Goal: Task Accomplishment & Management: Use online tool/utility

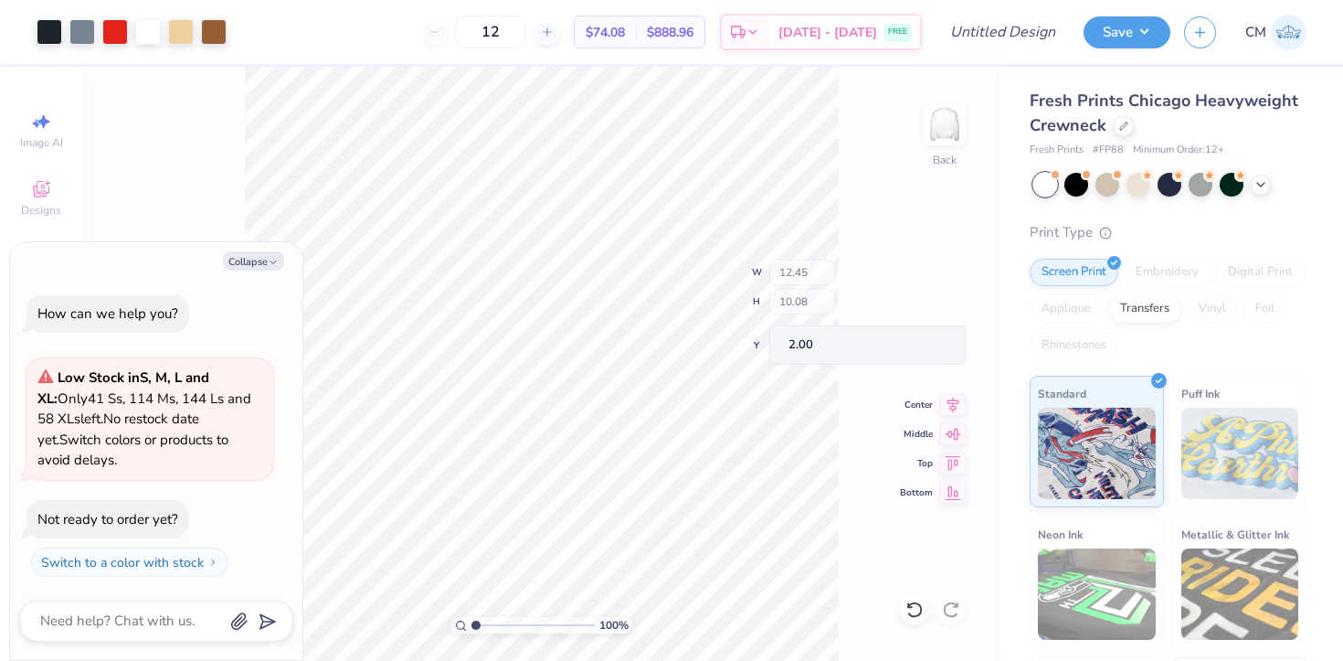
type textarea "x"
type input "12.45"
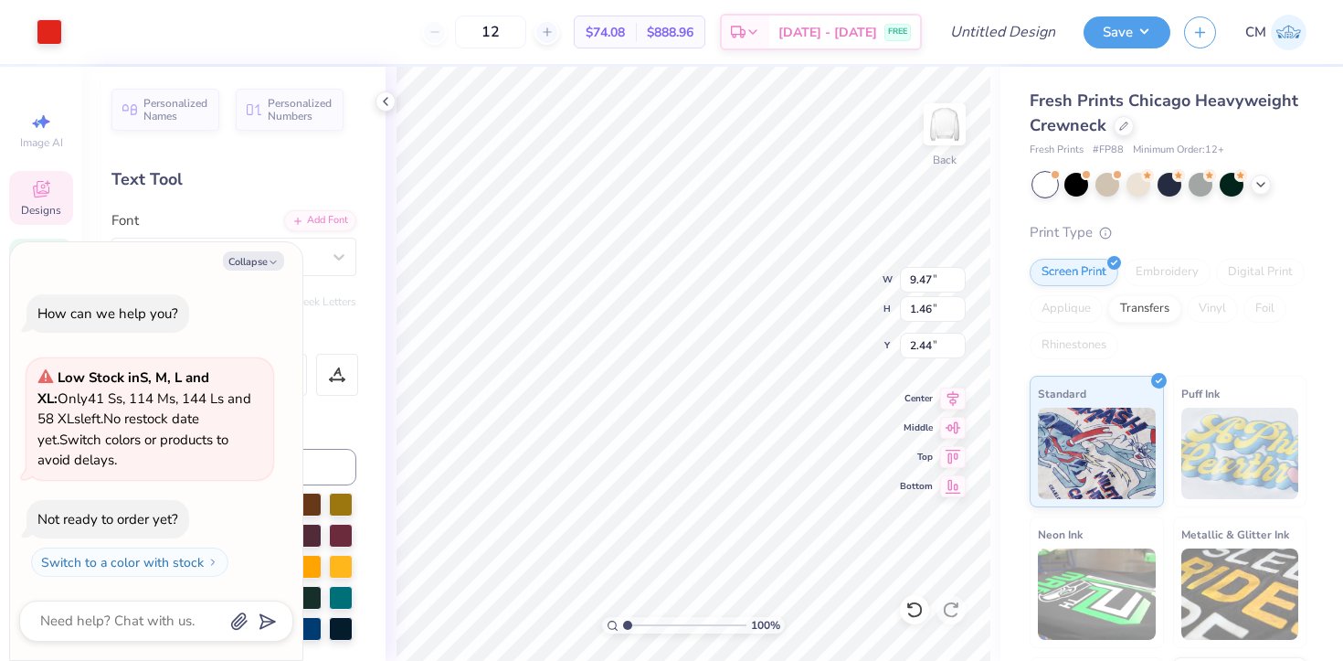
type textarea "x"
type input "2.27"
type textarea "x"
type textarea "K"
type textarea "x"
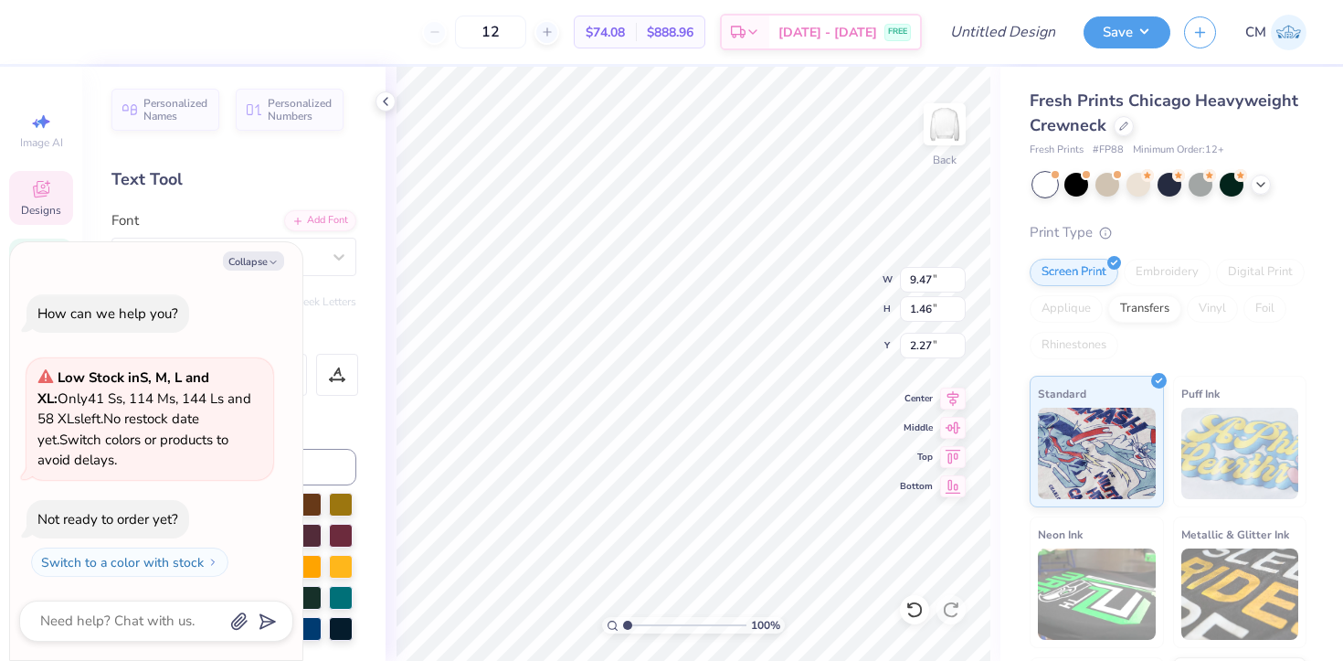
type textarea "A"
type textarea "x"
type textarea "AX"
type textarea "x"
type textarea "AXi"
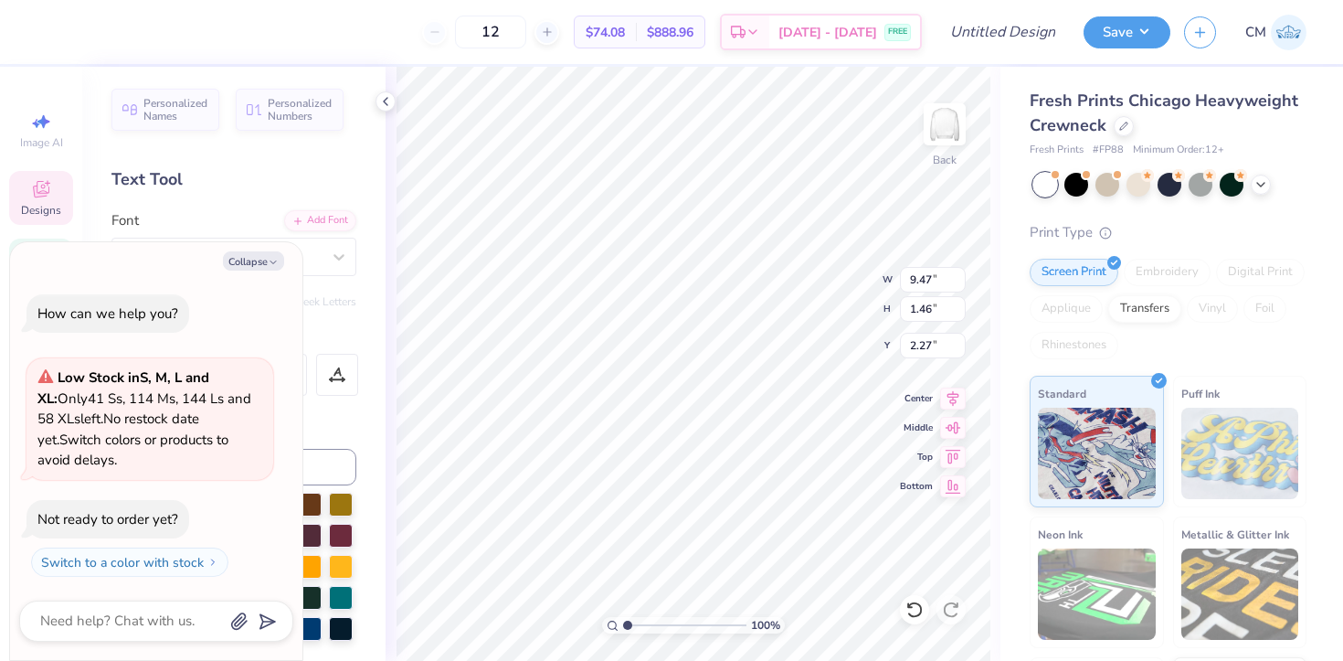
type textarea "x"
type textarea "[MEDICAL_DATA]"
type textarea "x"
type textarea "AXi"
type textarea "x"
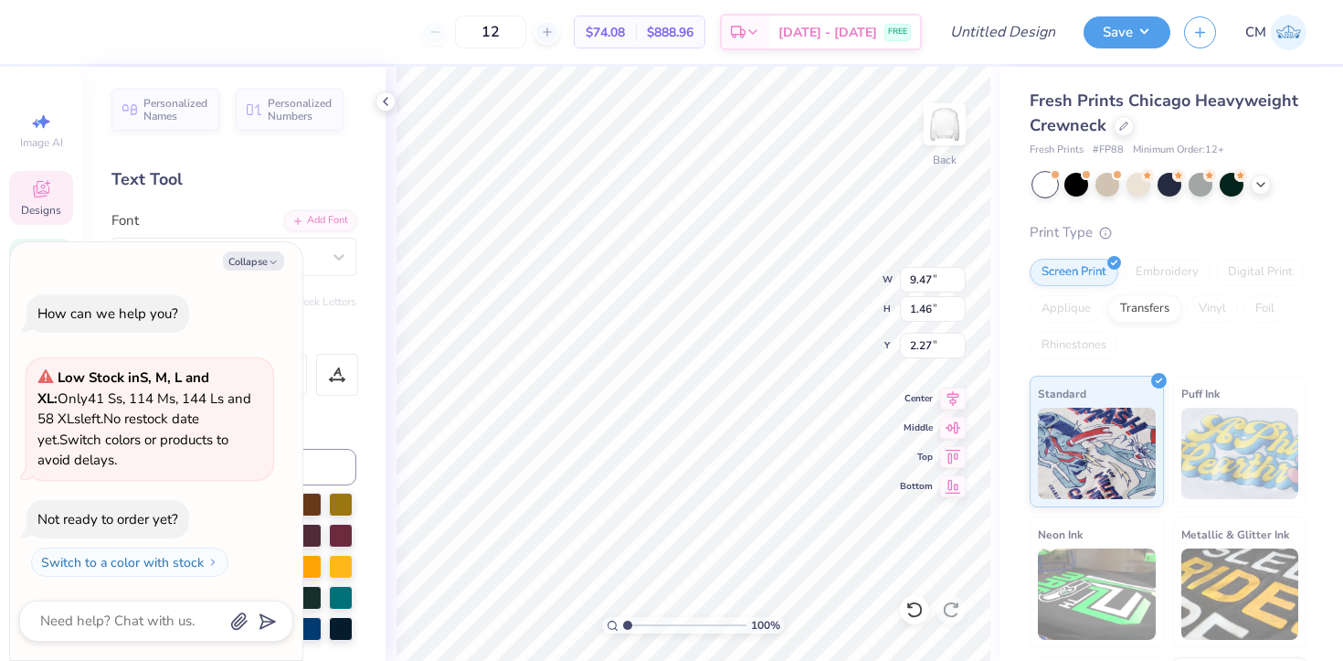
type textarea "AX"
type textarea "x"
type textarea "A"
type textarea "x"
type textarea "Al"
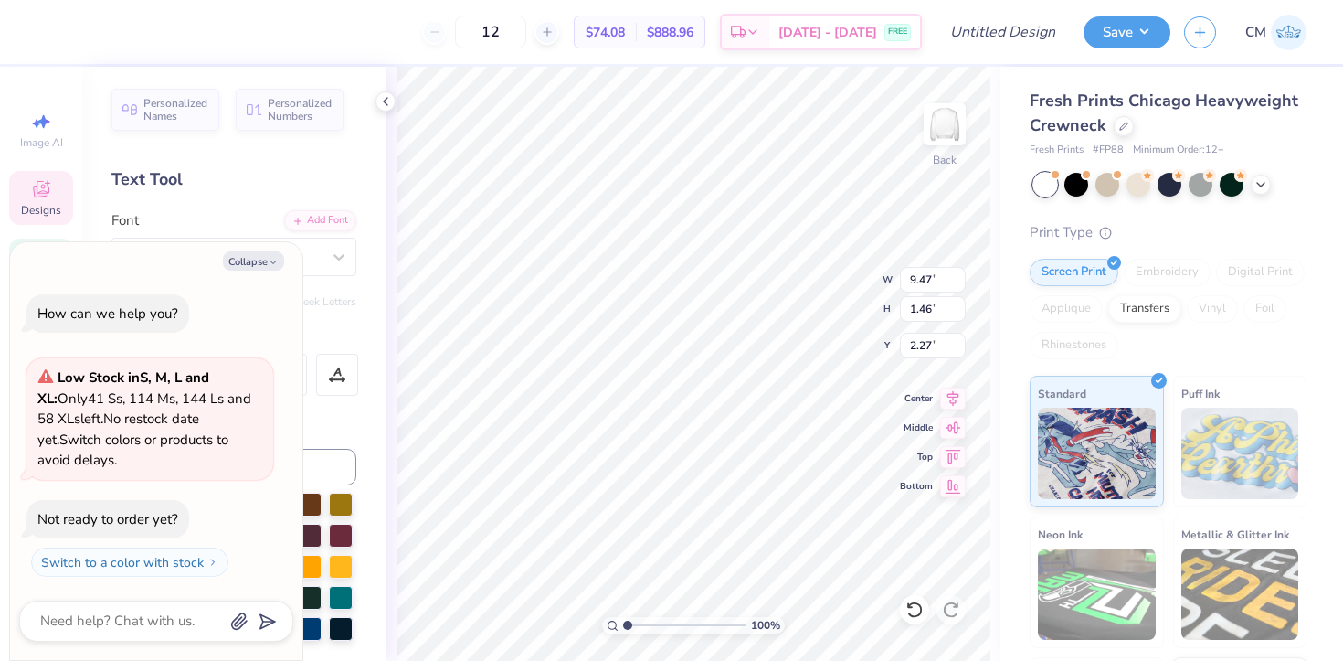
type textarea "x"
type textarea "Alp"
type textarea "x"
type textarea "Alph"
type textarea "x"
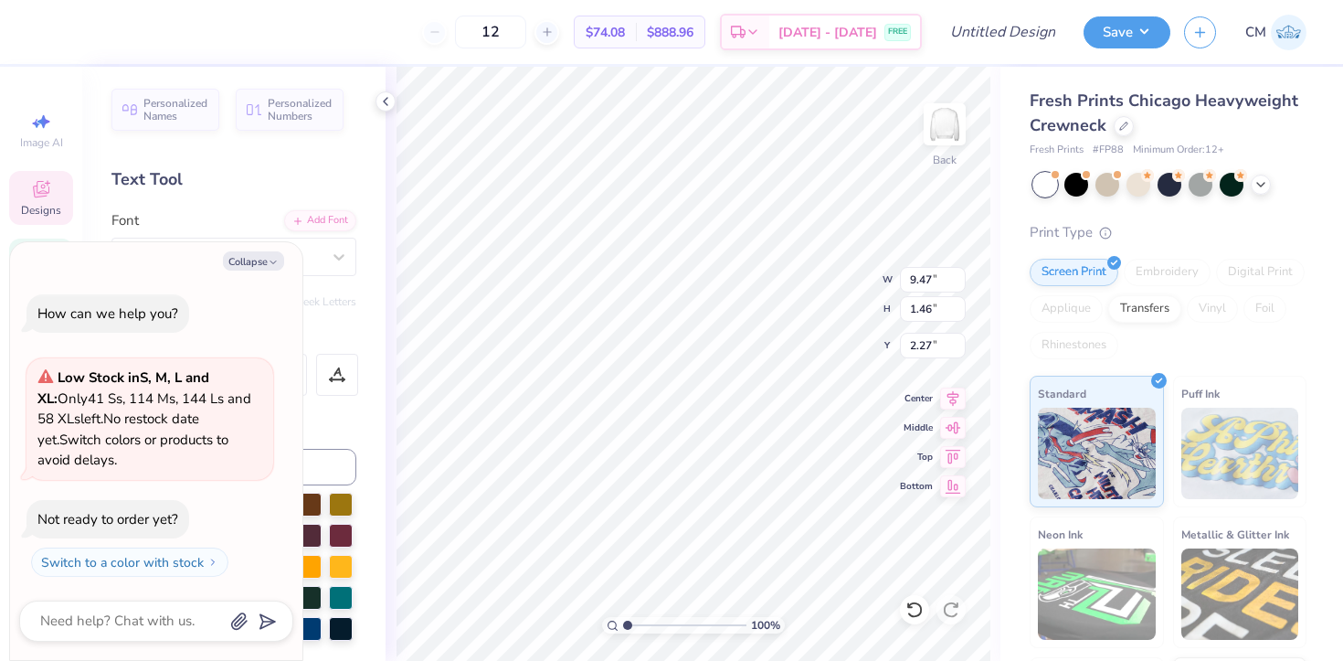
type textarea "Alpha"
type textarea "x"
type textarea "Alpha"
type textarea "x"
type textarea "Alpha"
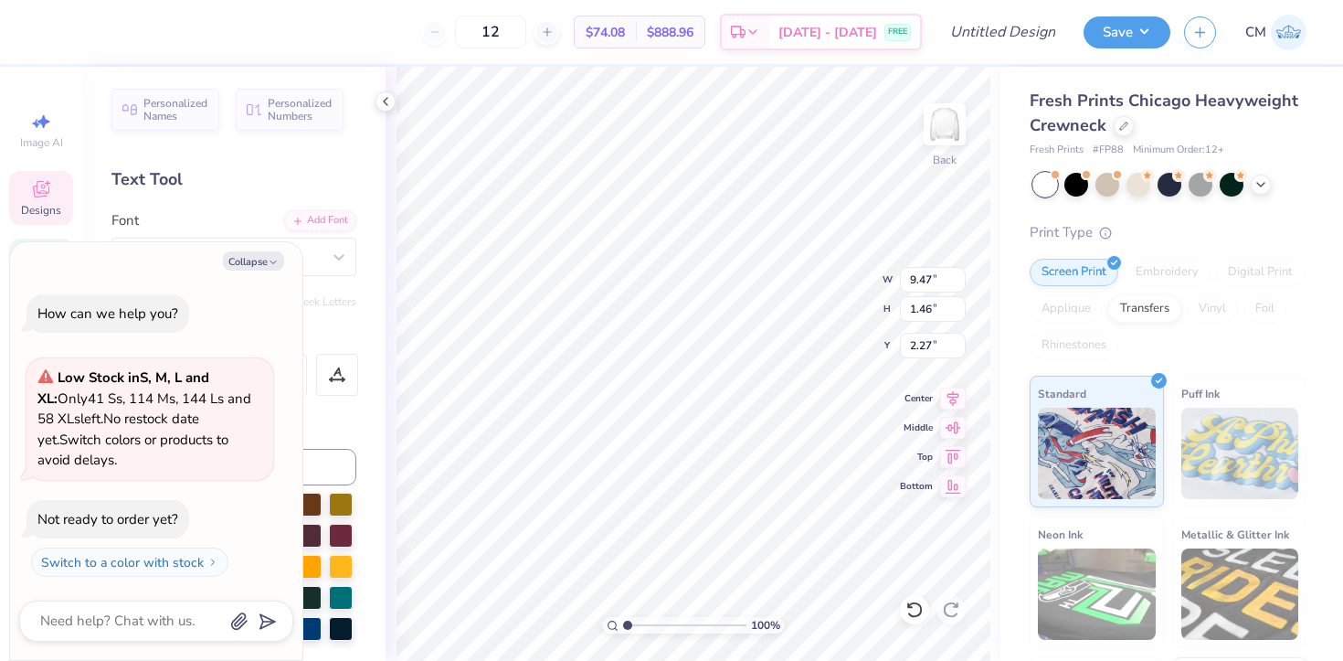
type textarea "x"
type textarea "Alpha X"
type textarea "x"
type textarea "Alpha Xi"
type textarea "x"
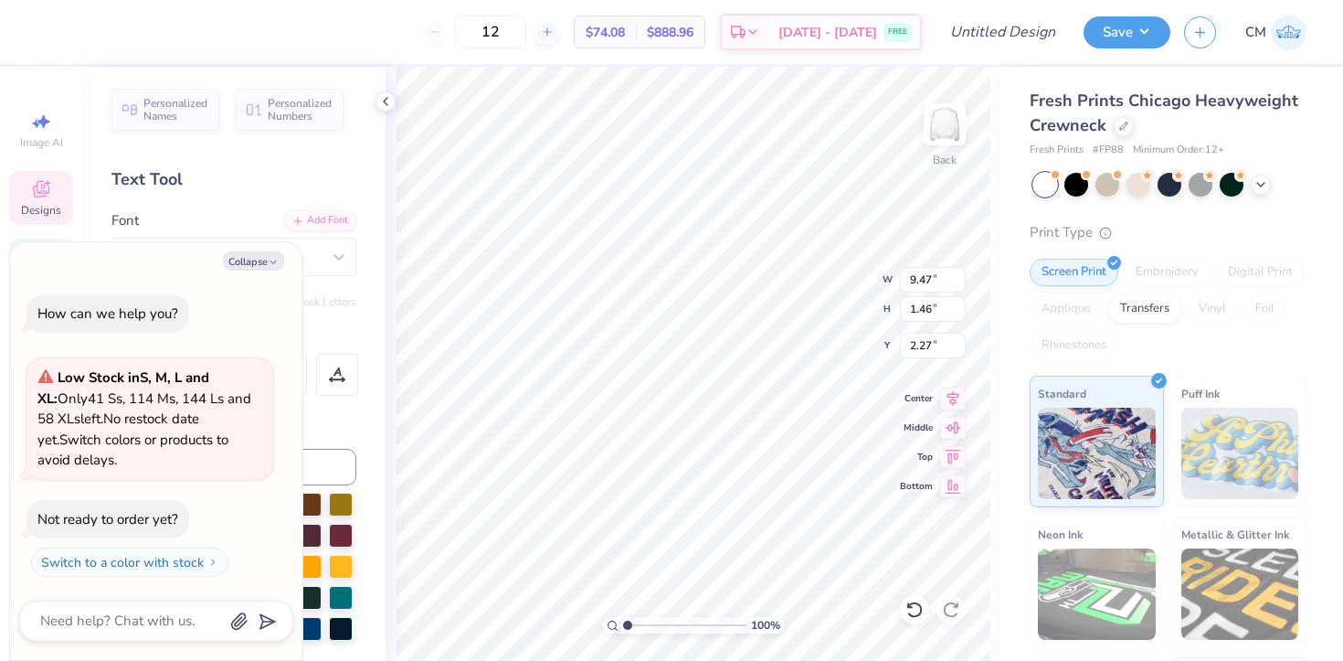
type textarea "Alpha Xi"
type textarea "x"
type textarea "Alpha Xi D"
type textarea "x"
type textarea "Alpha Xi De"
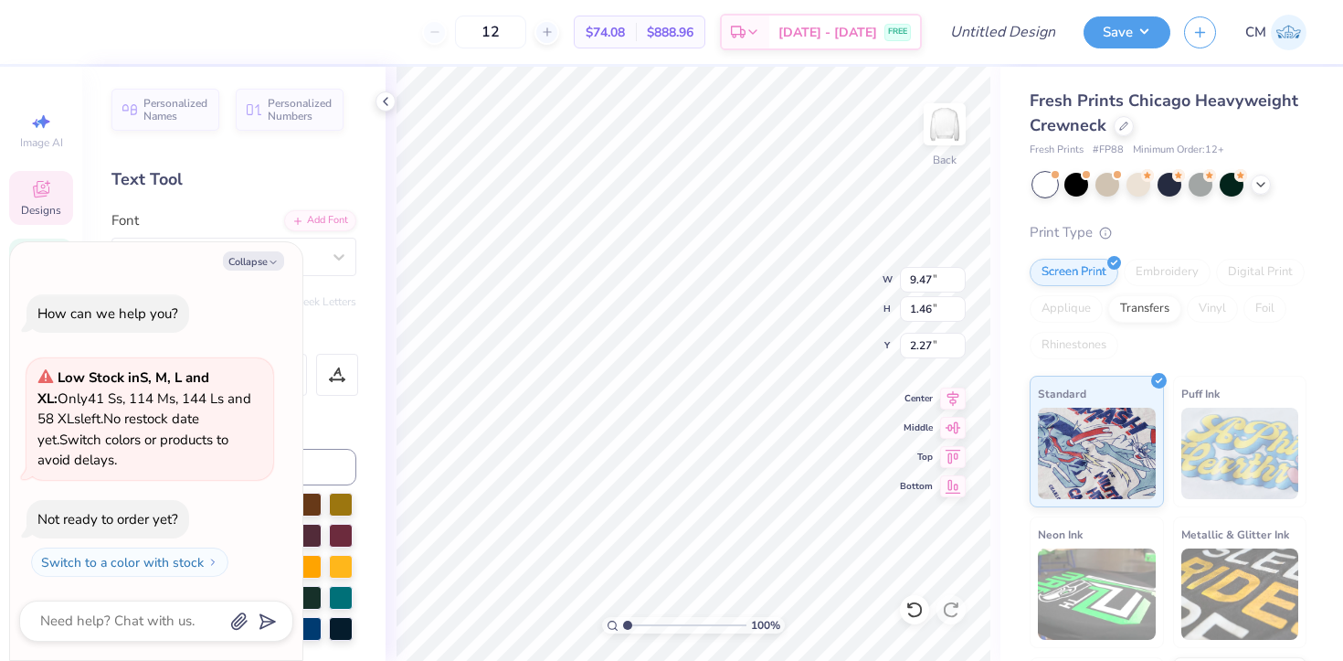
type textarea "x"
type textarea "Alpha Xi Del"
type textarea "x"
type textarea "Alpha Xi Delt"
type textarea "x"
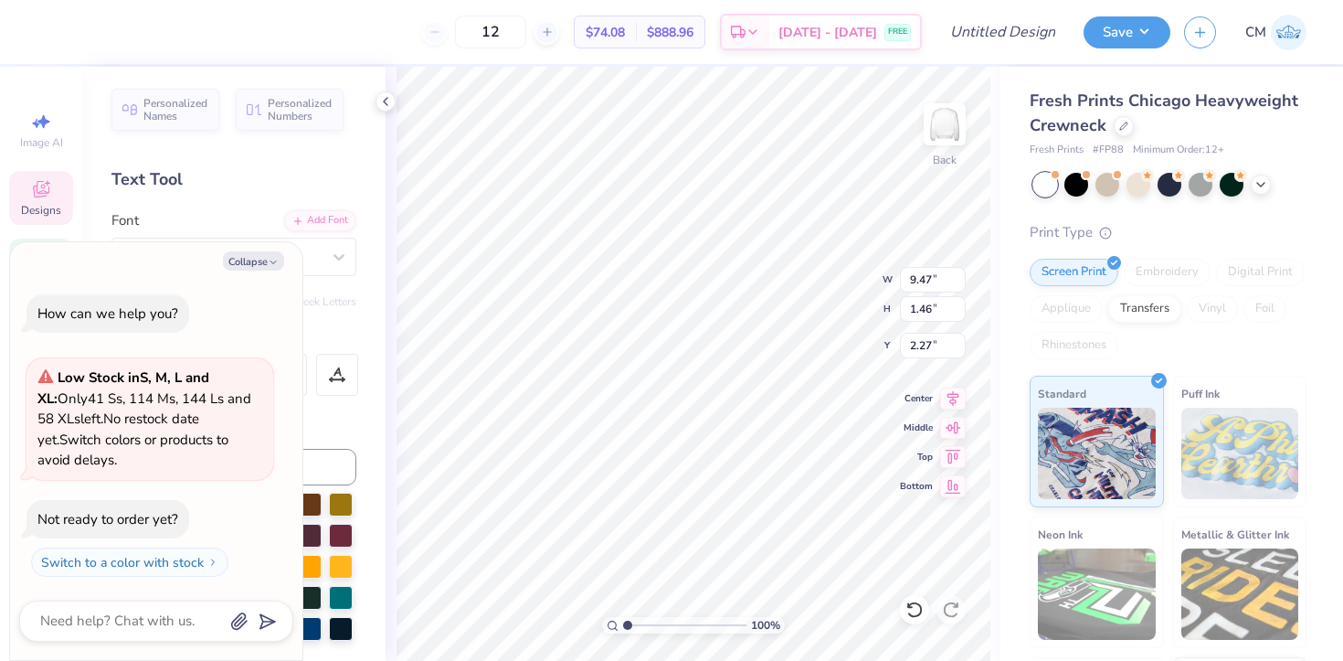
type textarea "Alpha Xi Delta"
type textarea "x"
type input "9.35"
type input "1.87"
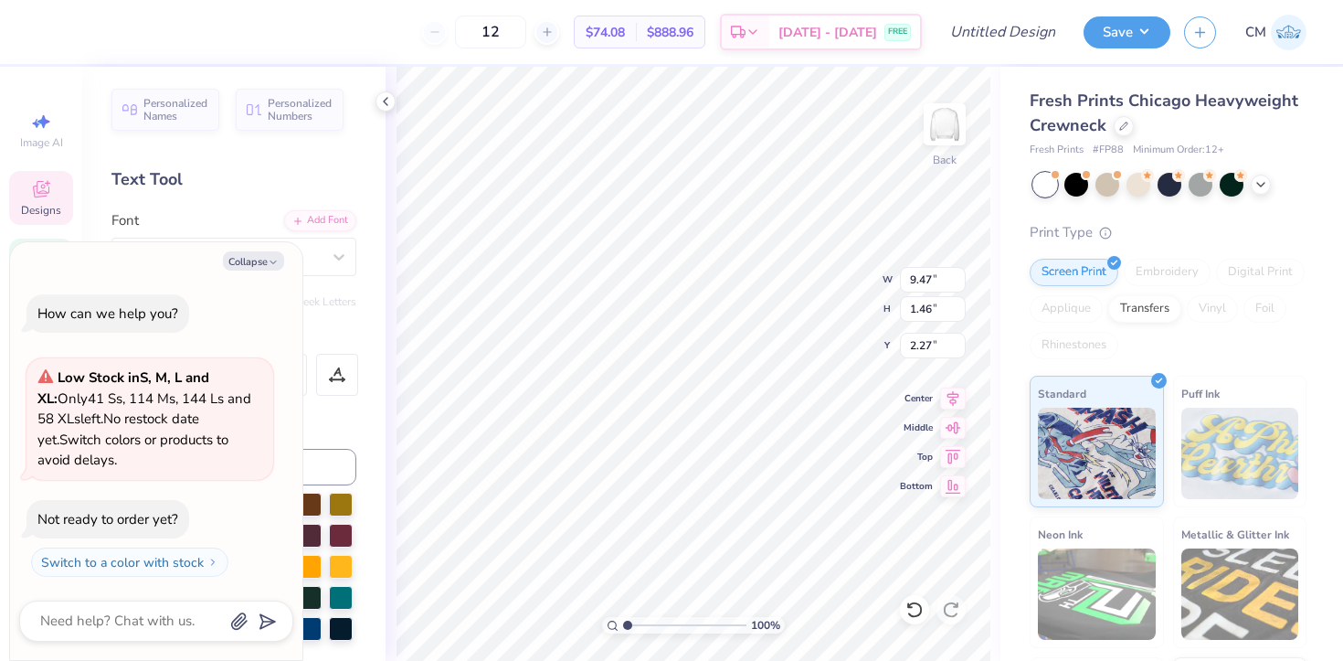
type input "3.93"
type textarea "x"
type textarea "Game Da"
type textarea "x"
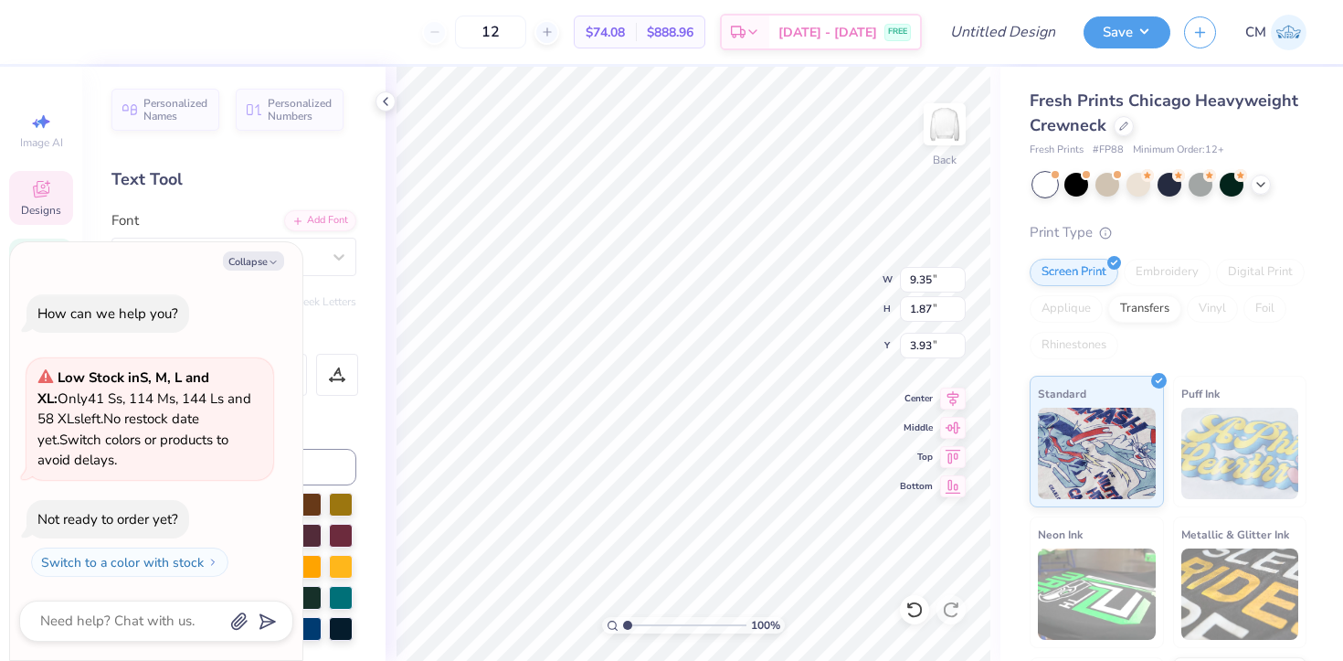
type textarea "Game D"
type textarea "x"
type textarea "Game"
type textarea "x"
type textarea "Game"
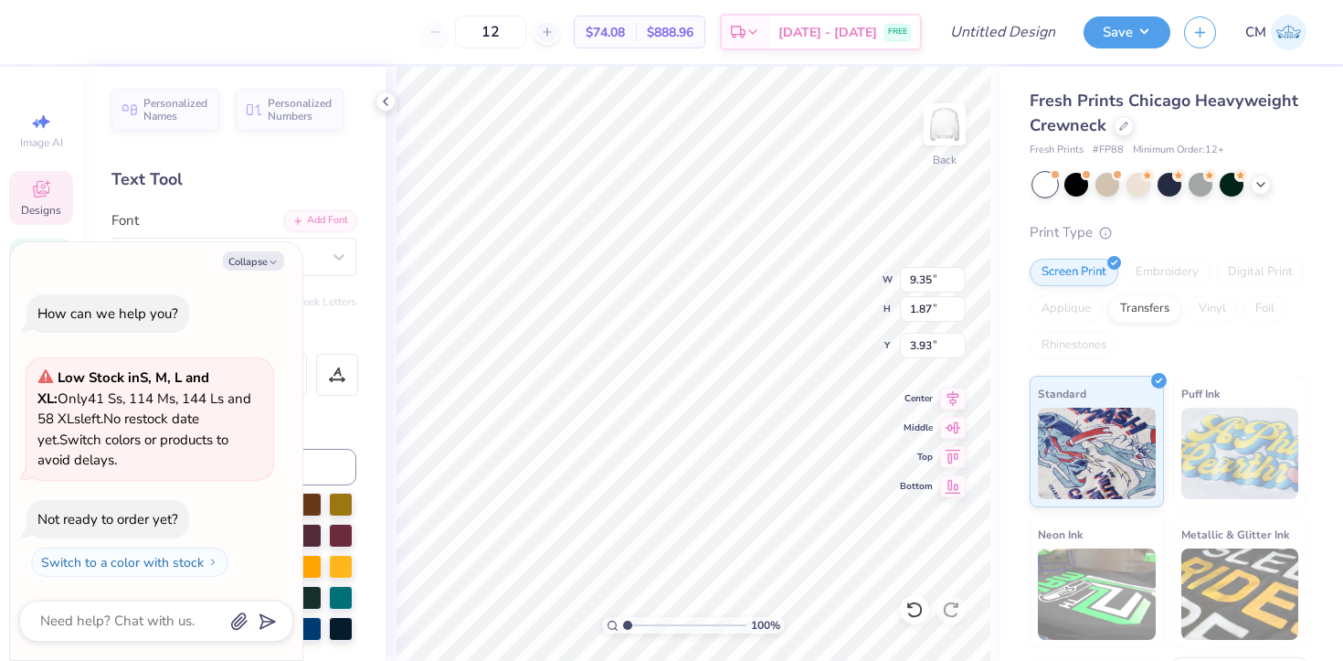
type textarea "x"
type textarea "Gam"
type textarea "x"
type textarea "Ga"
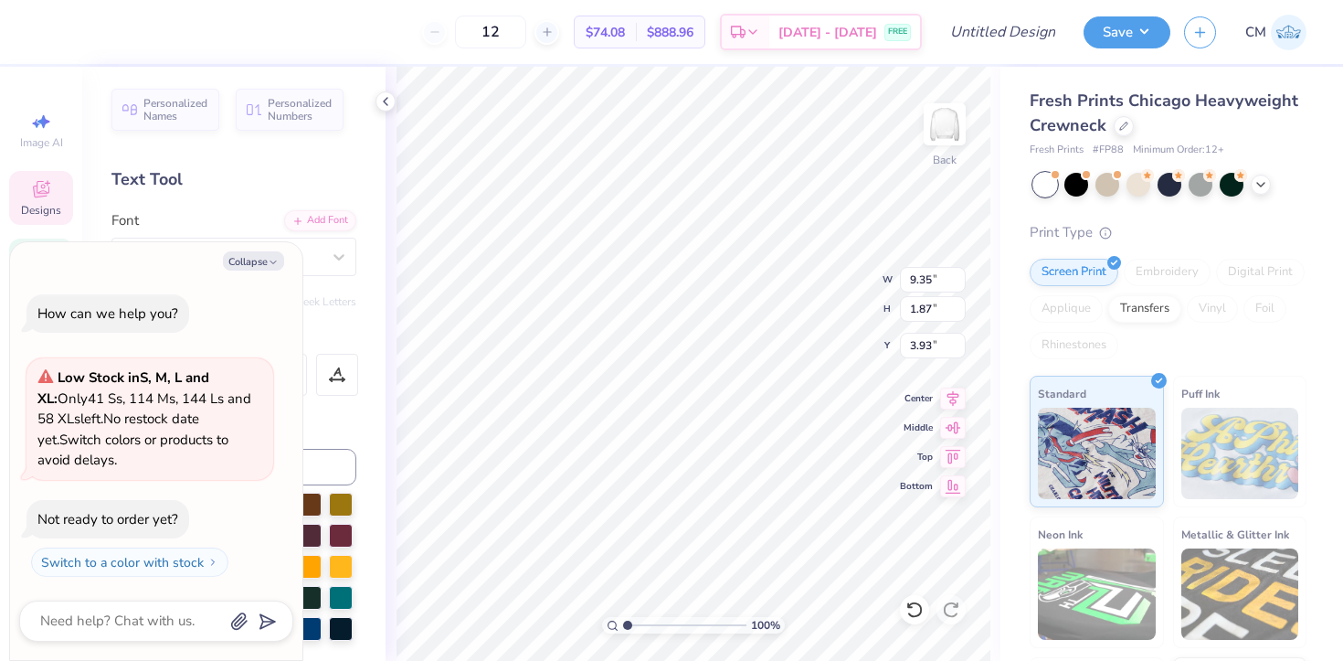
type textarea "x"
type textarea "G"
type textarea "x"
type textarea "T"
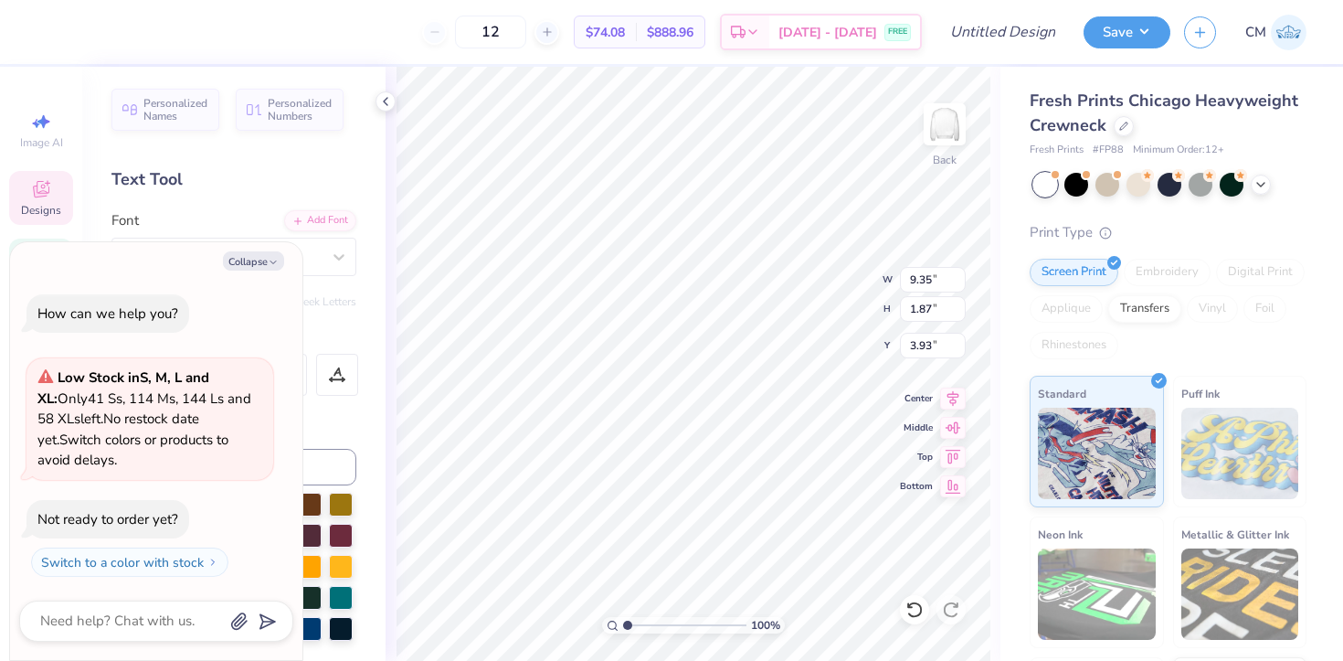
type textarea "x"
type textarea "Tx"
type textarea "x"
type textarea "Tx"
type textarea "x"
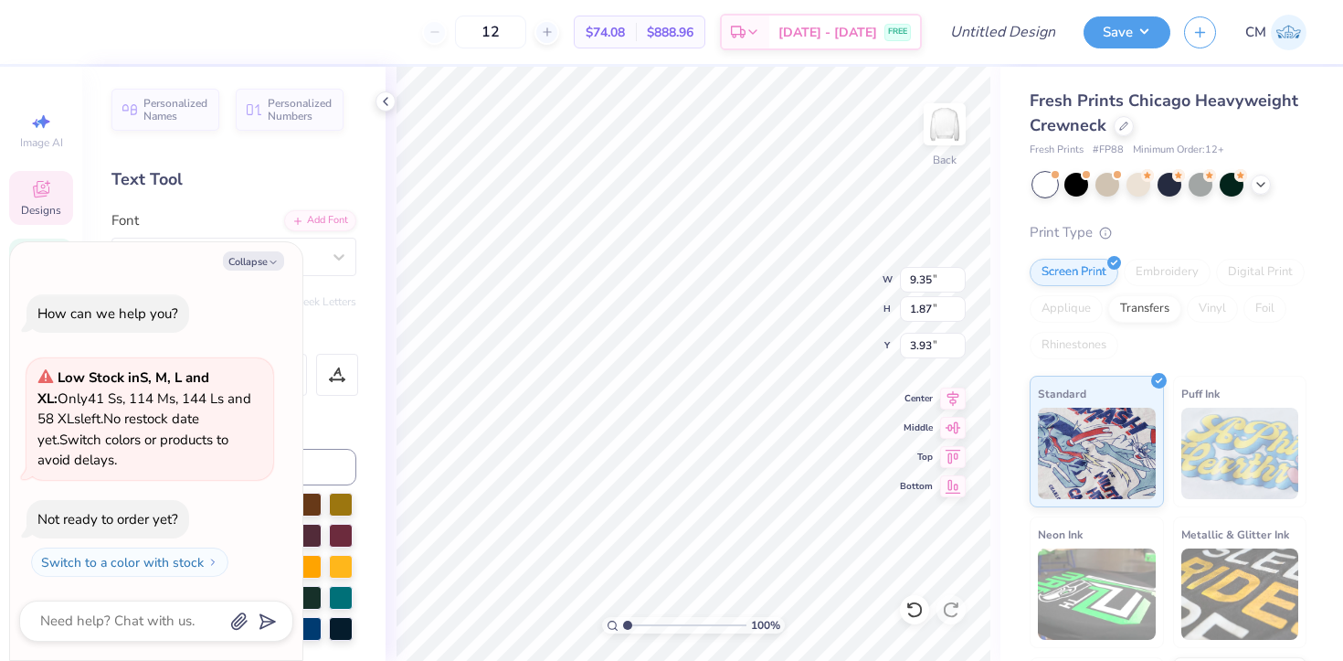
type textarea "Tx v"
type textarea "x"
type textarea "Tx vs"
type textarea "x"
type textarea "Tx vs"
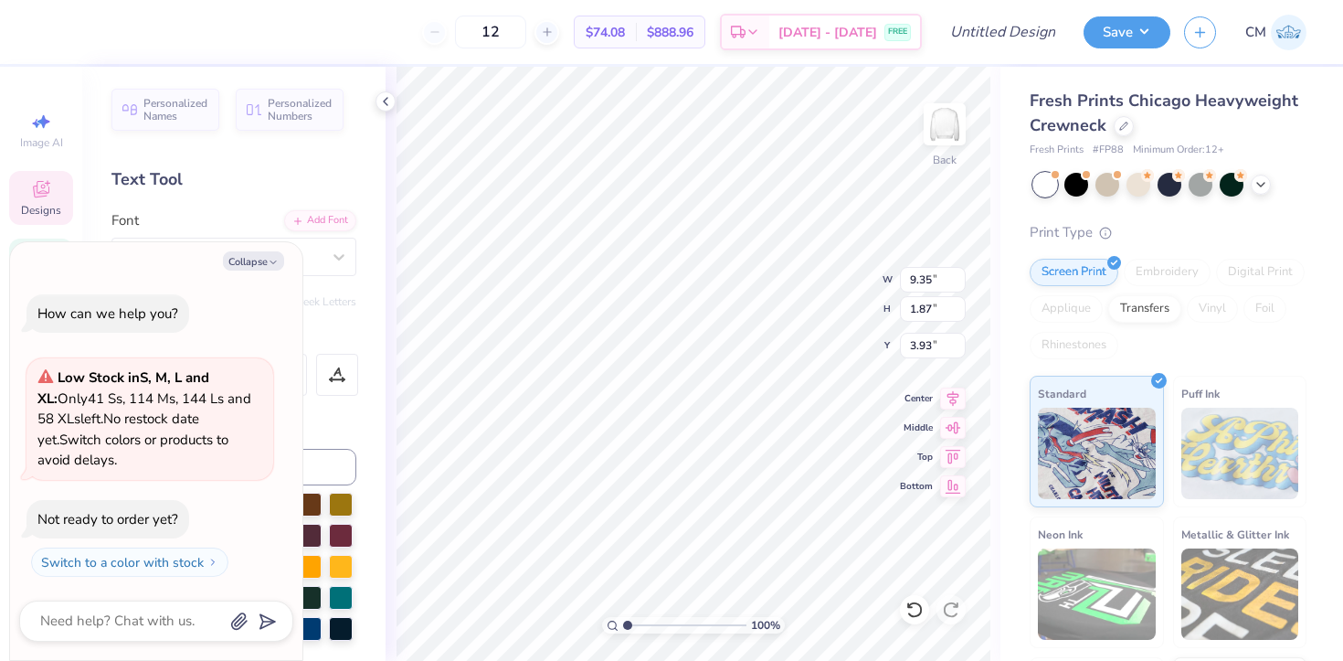
type textarea "x"
type textarea "Tx vs O"
type textarea "x"
type textarea "Tx vs OU"
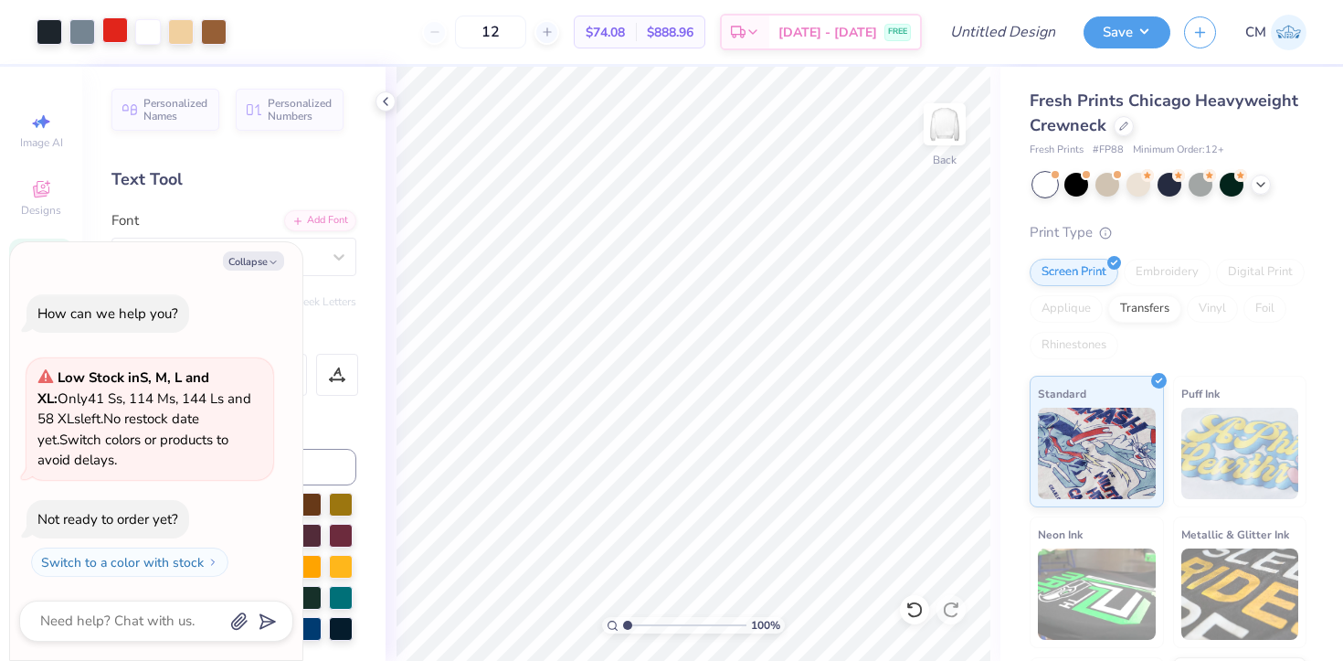
click at [115, 37] on div at bounding box center [115, 30] width 26 height 26
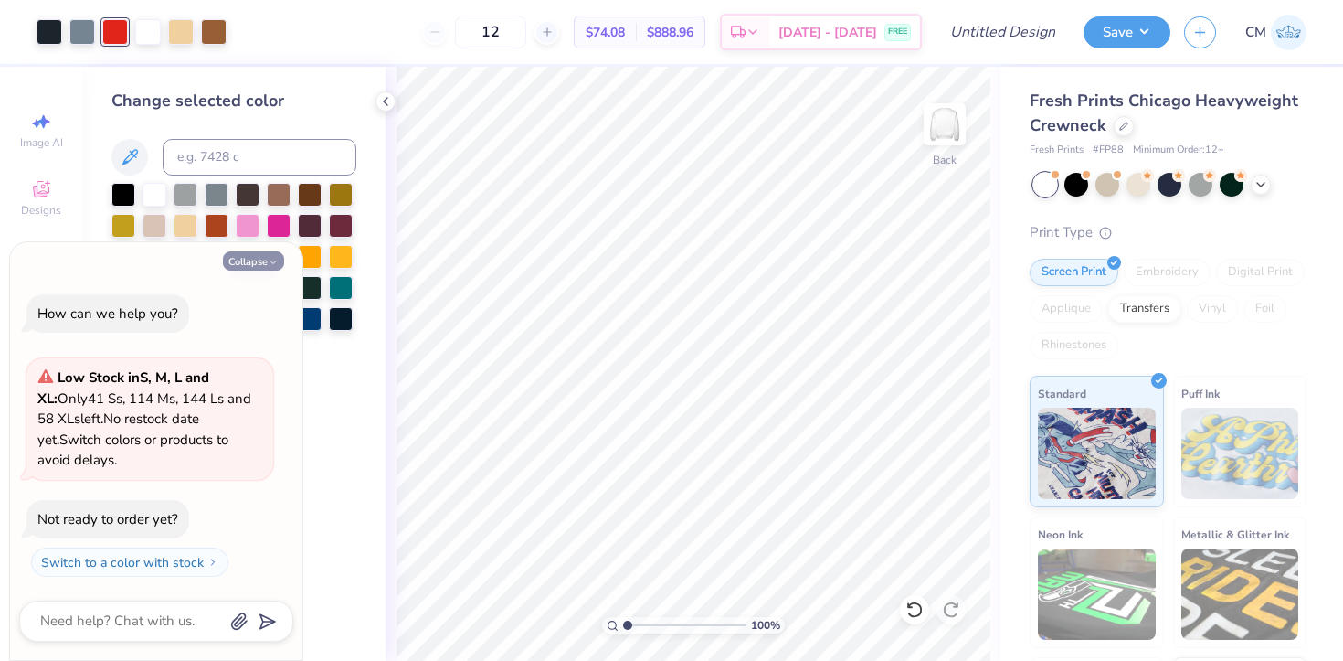
click at [256, 254] on button "Collapse" at bounding box center [253, 260] width 61 height 19
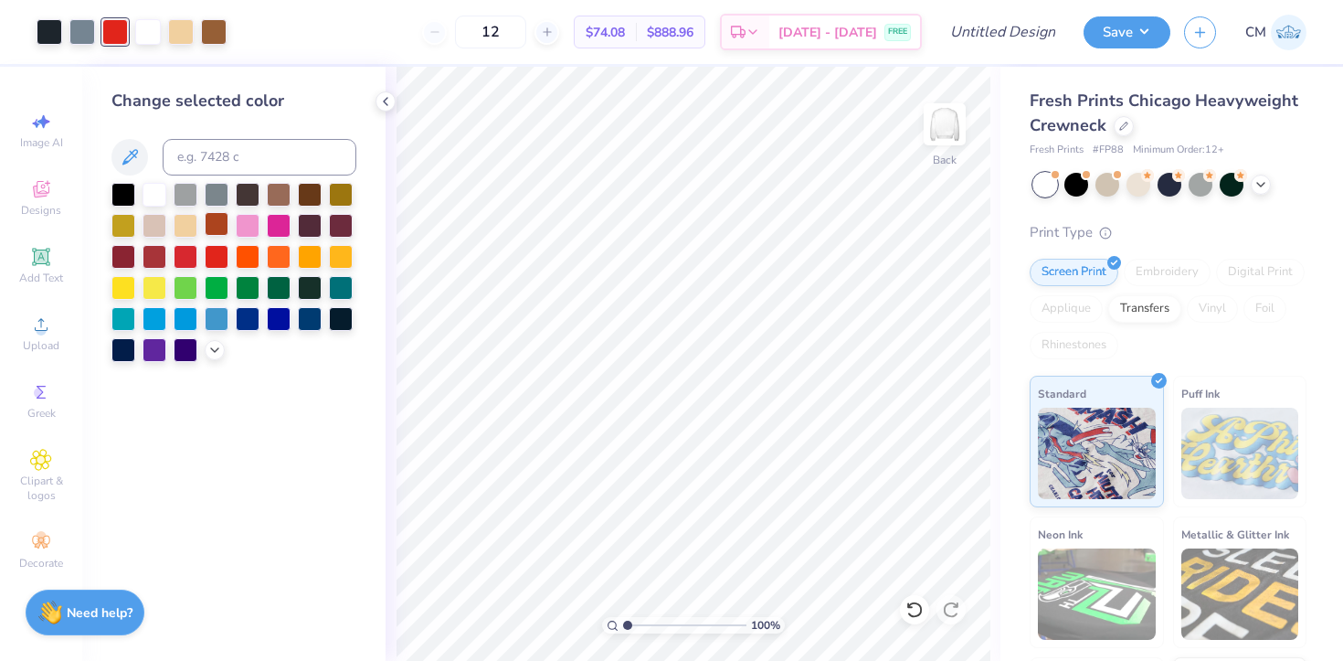
click at [218, 228] on div at bounding box center [217, 224] width 24 height 24
click at [387, 101] on icon at bounding box center [385, 101] width 15 height 15
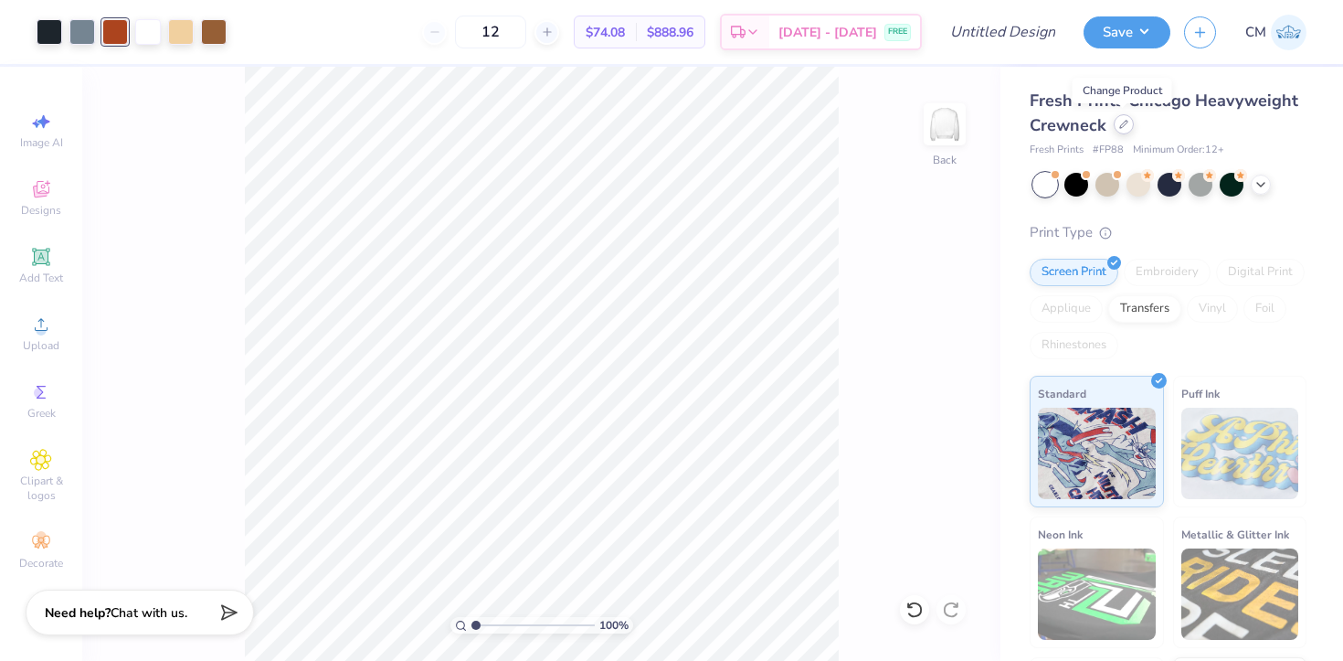
click at [1120, 123] on icon at bounding box center [1124, 124] width 9 height 9
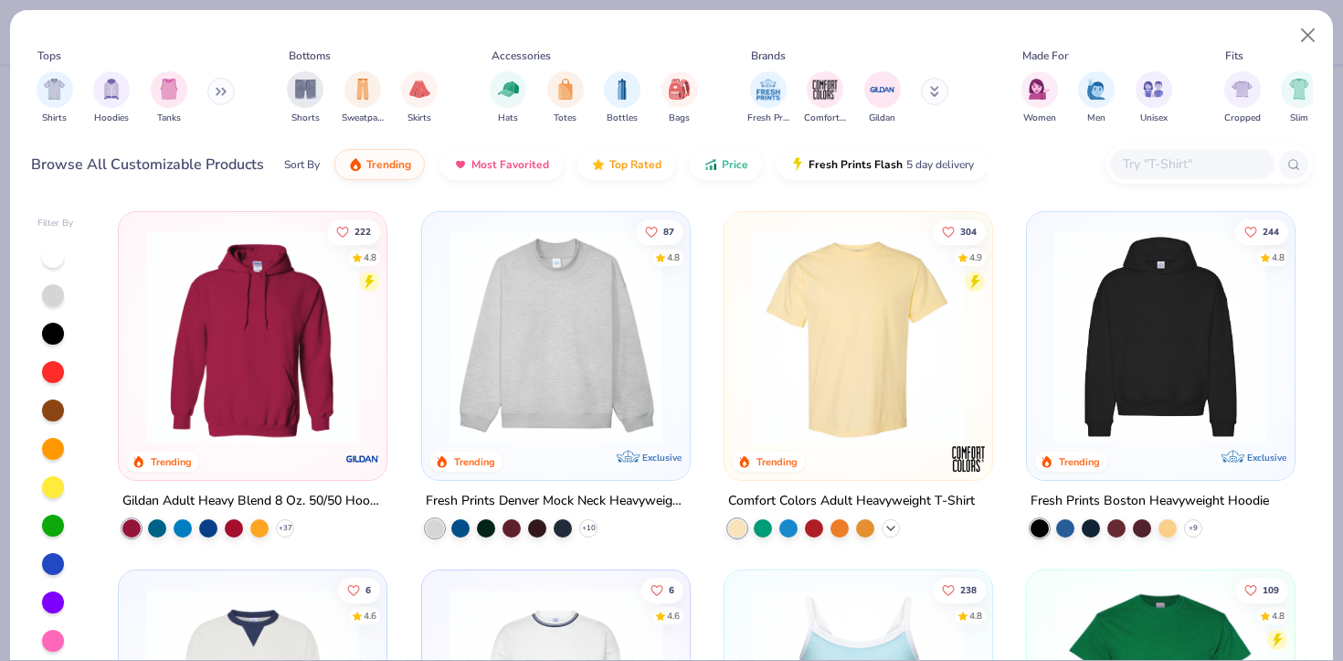
click at [886, 525] on icon at bounding box center [891, 528] width 15 height 15
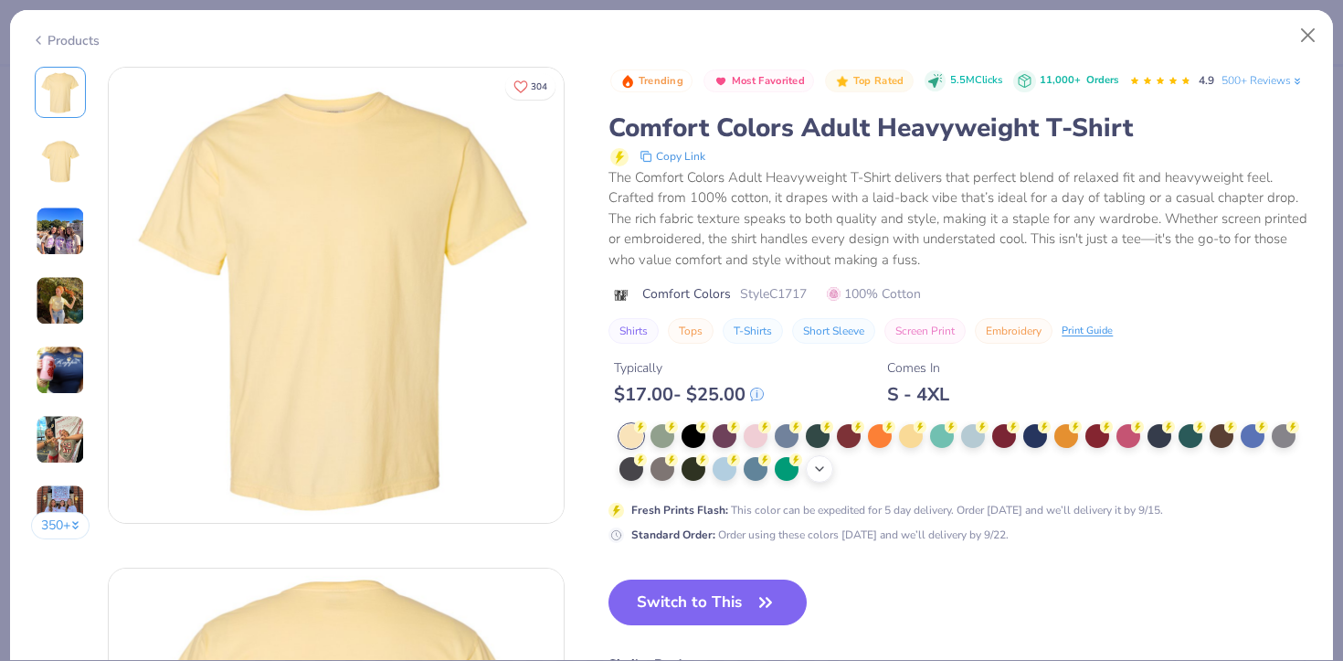
click at [822, 467] on icon at bounding box center [819, 469] width 15 height 15
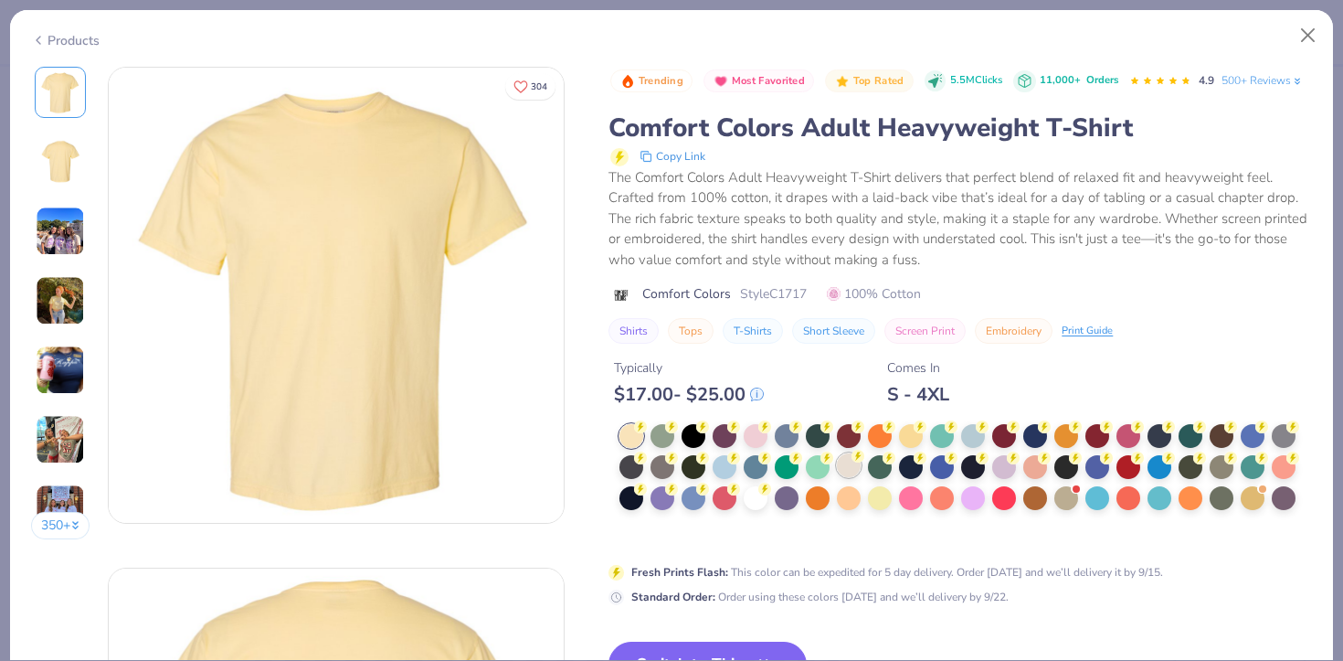
click at [853, 470] on div at bounding box center [849, 465] width 24 height 24
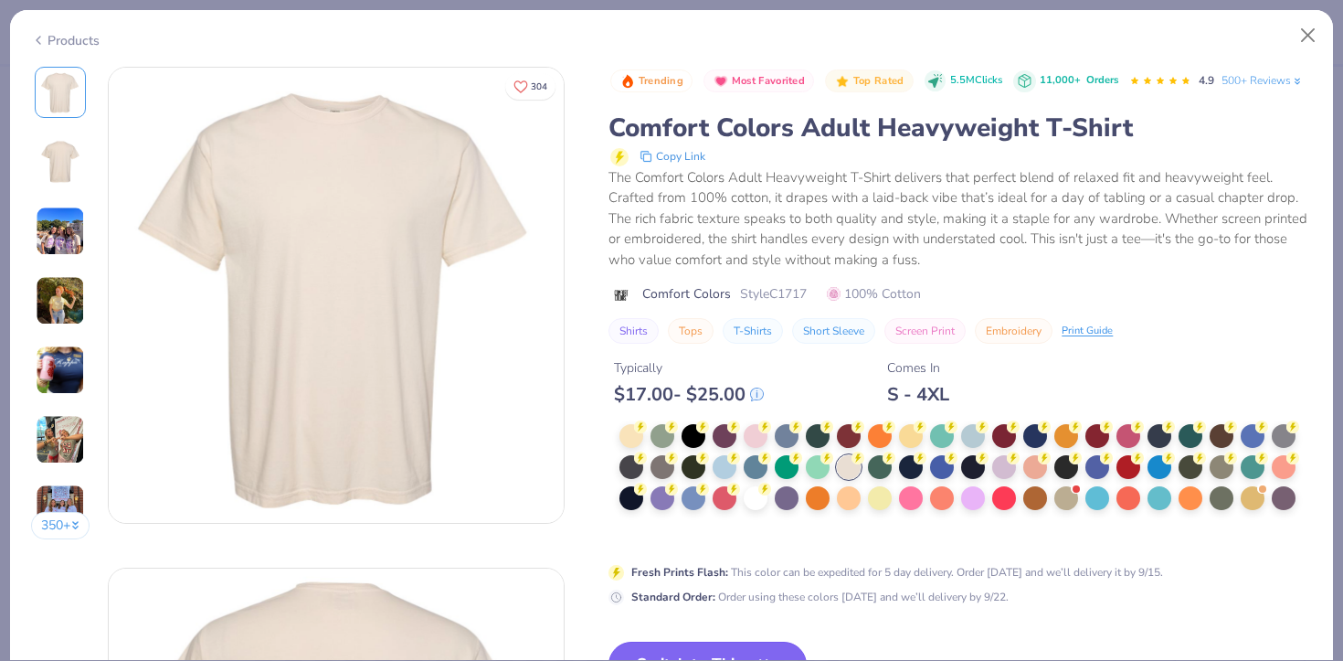
click at [737, 653] on button "Switch to This" at bounding box center [708, 665] width 198 height 46
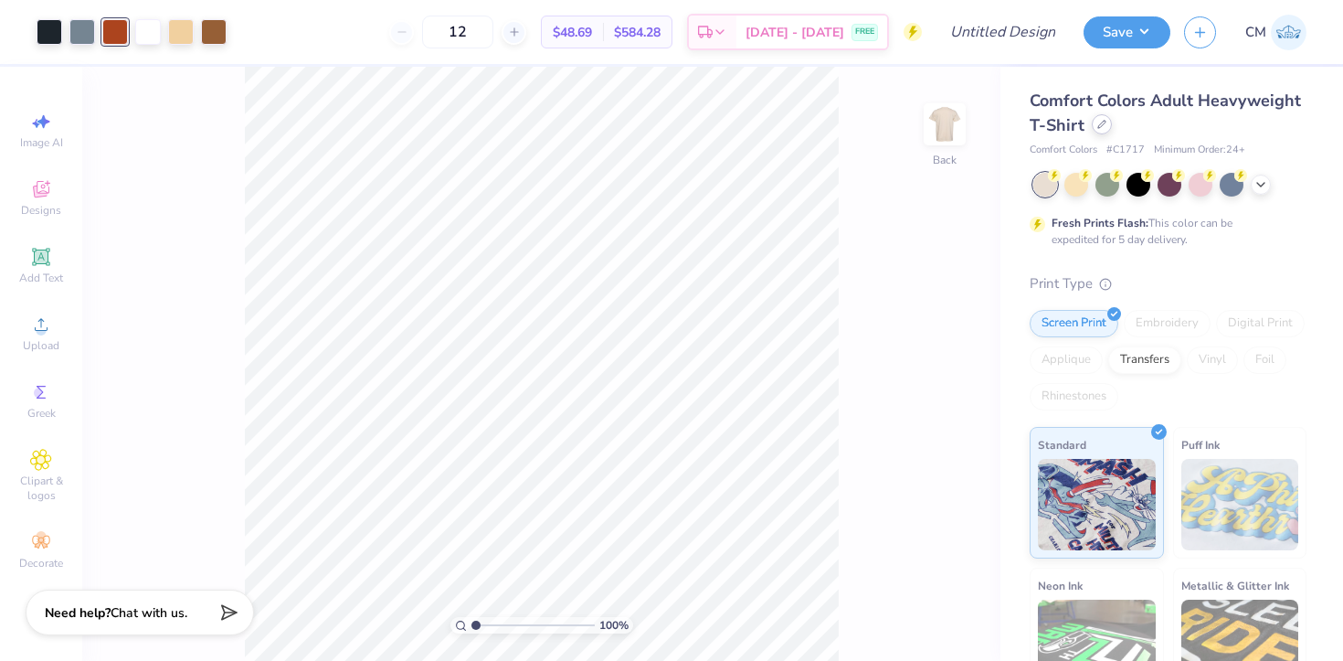
click at [1100, 128] on icon at bounding box center [1102, 124] width 9 height 9
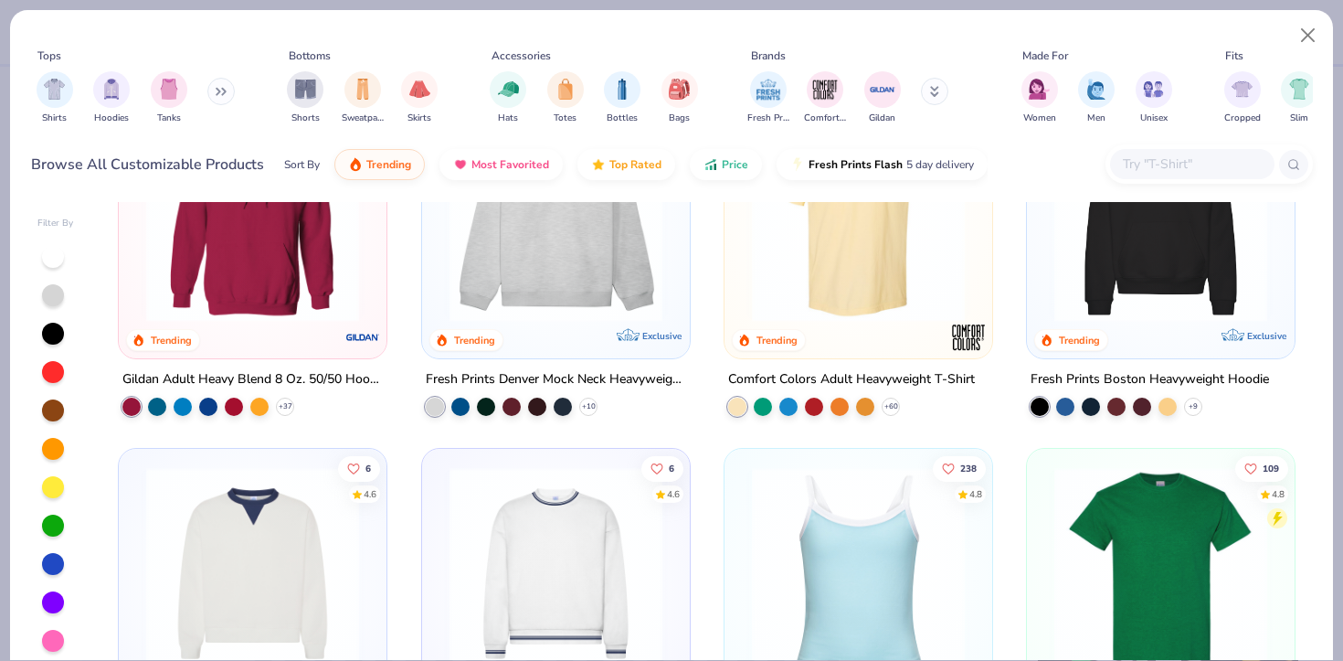
scroll to position [161, 0]
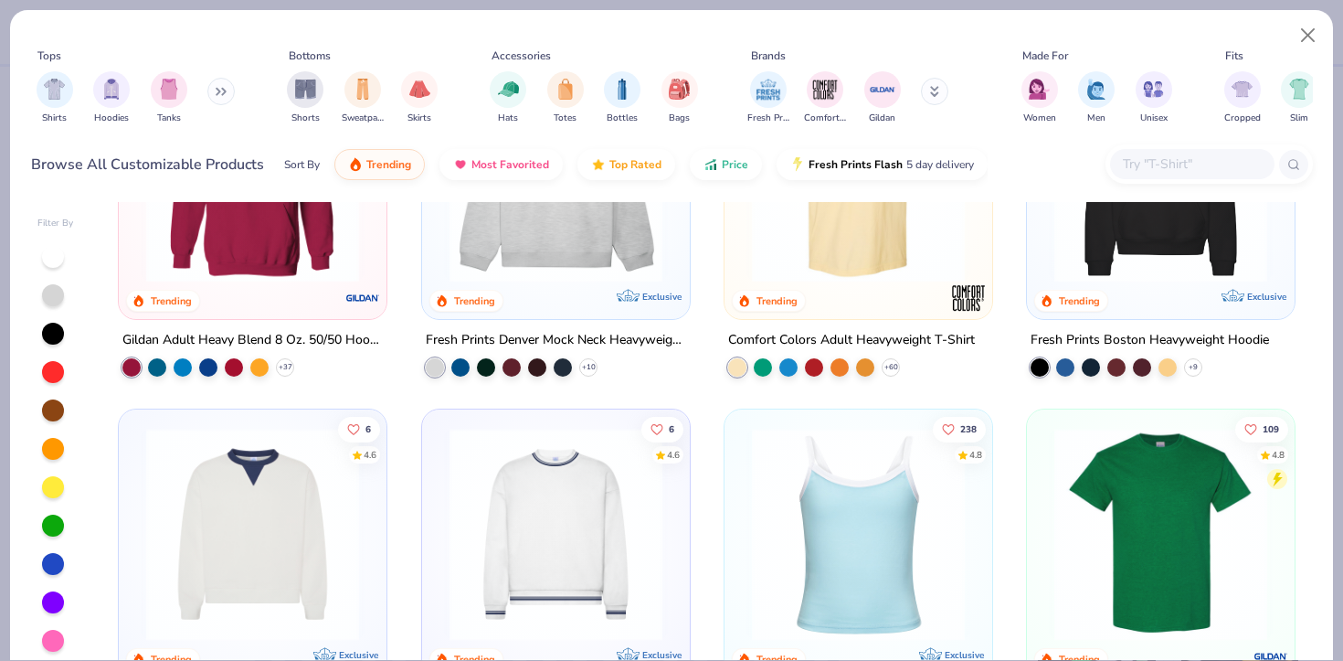
click at [1188, 358] on div "+ 9" at bounding box center [1117, 367] width 172 height 18
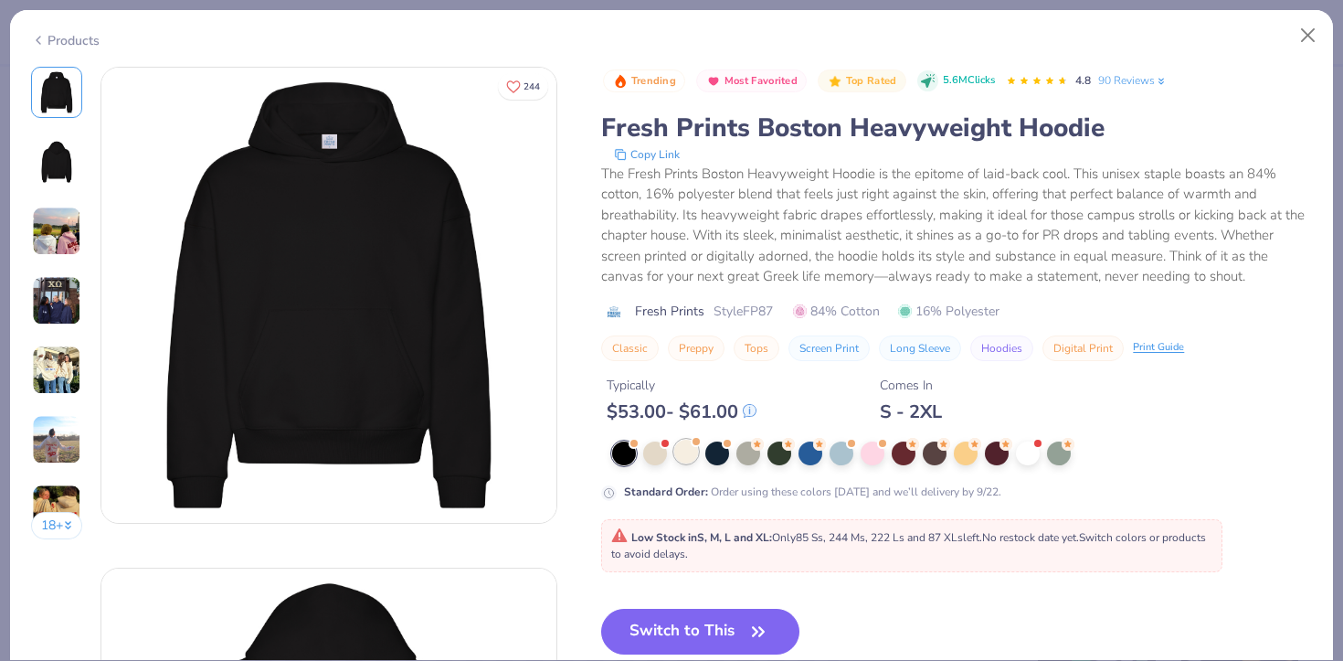
click at [687, 440] on div at bounding box center [686, 452] width 24 height 24
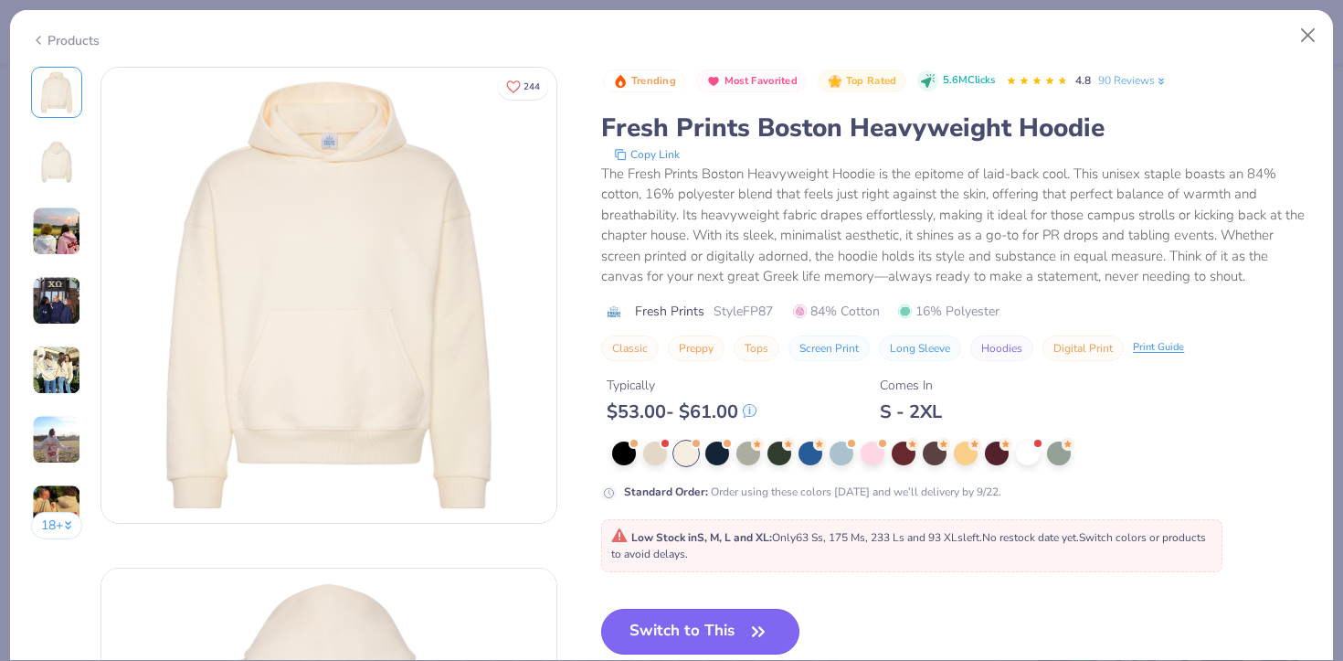
click at [679, 614] on button "Switch to This" at bounding box center [700, 632] width 198 height 46
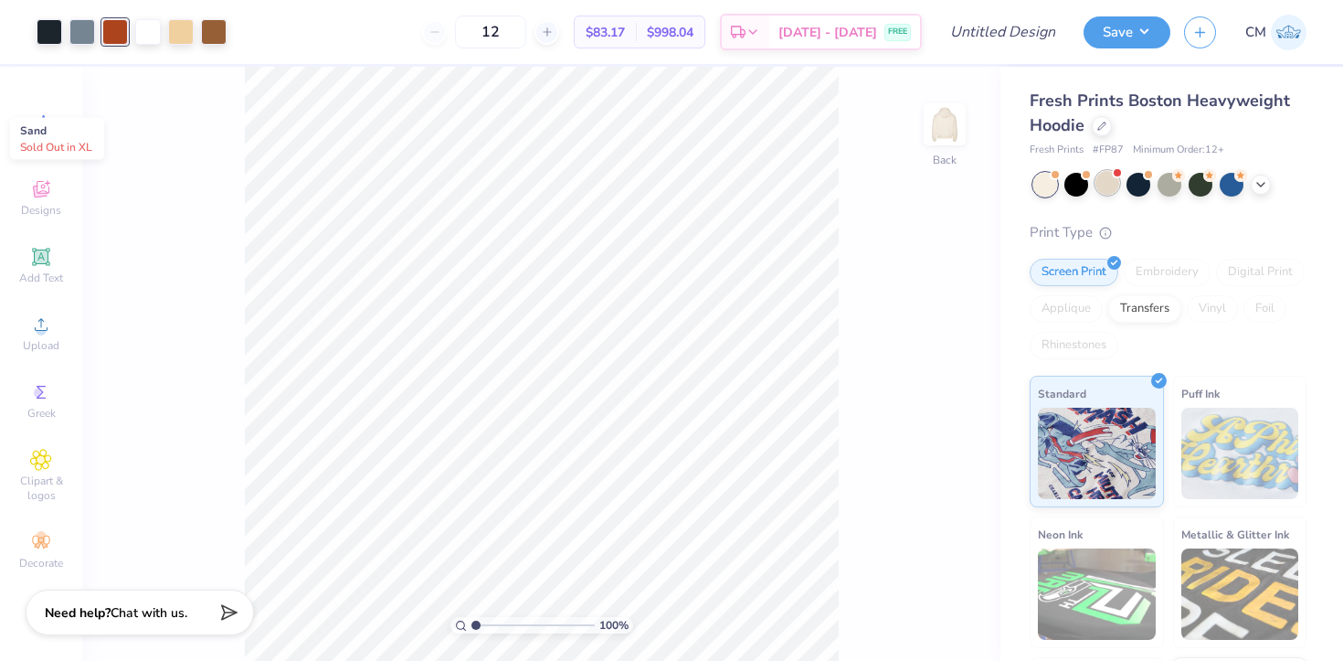
click at [1100, 190] on div at bounding box center [1108, 183] width 24 height 24
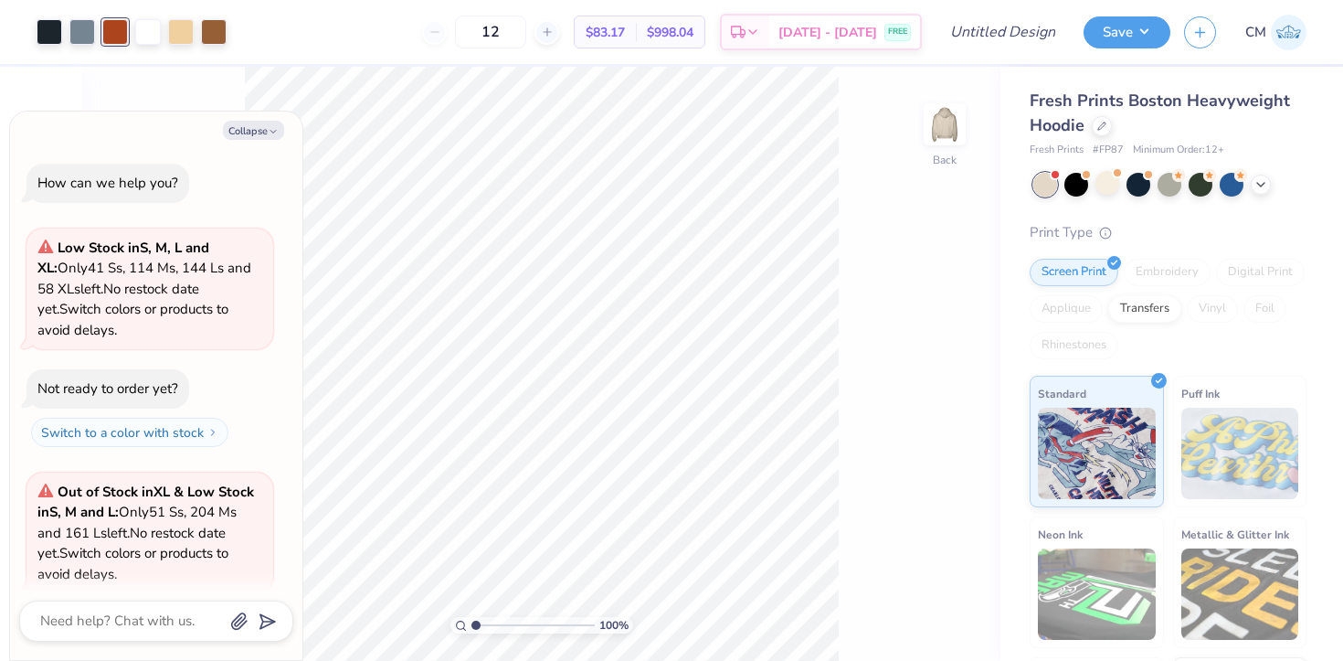
scroll to position [148, 0]
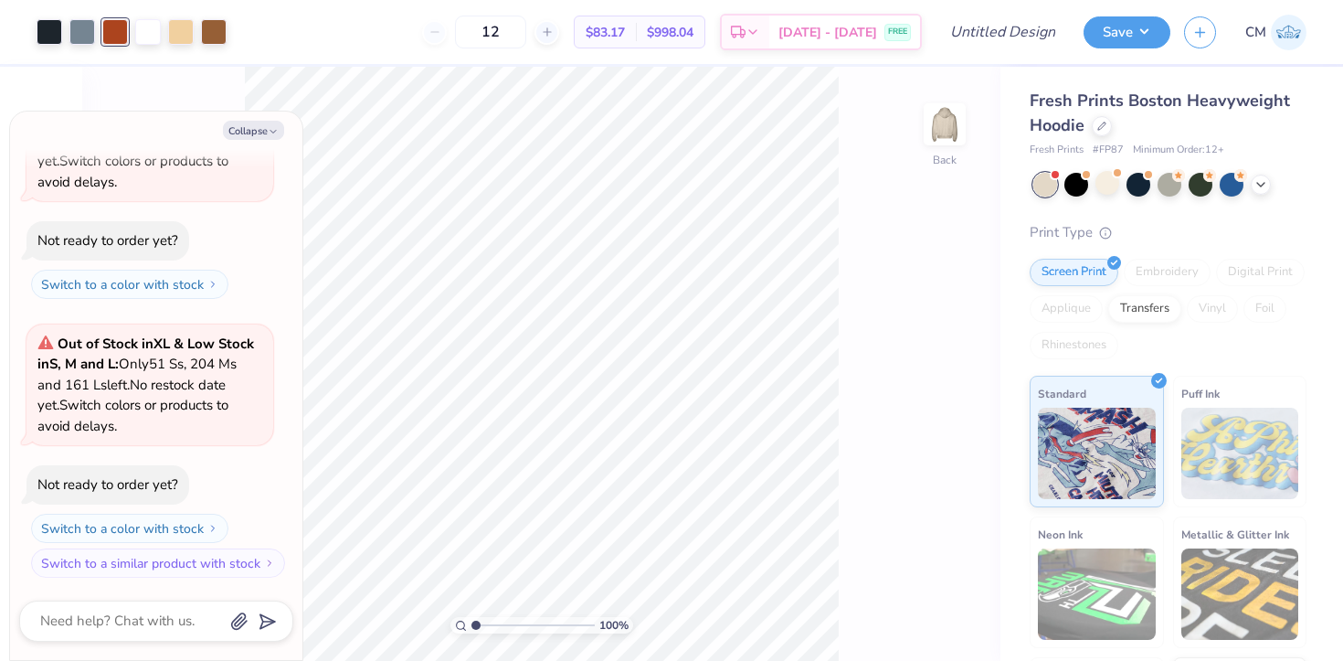
click at [1049, 189] on div at bounding box center [1046, 185] width 24 height 24
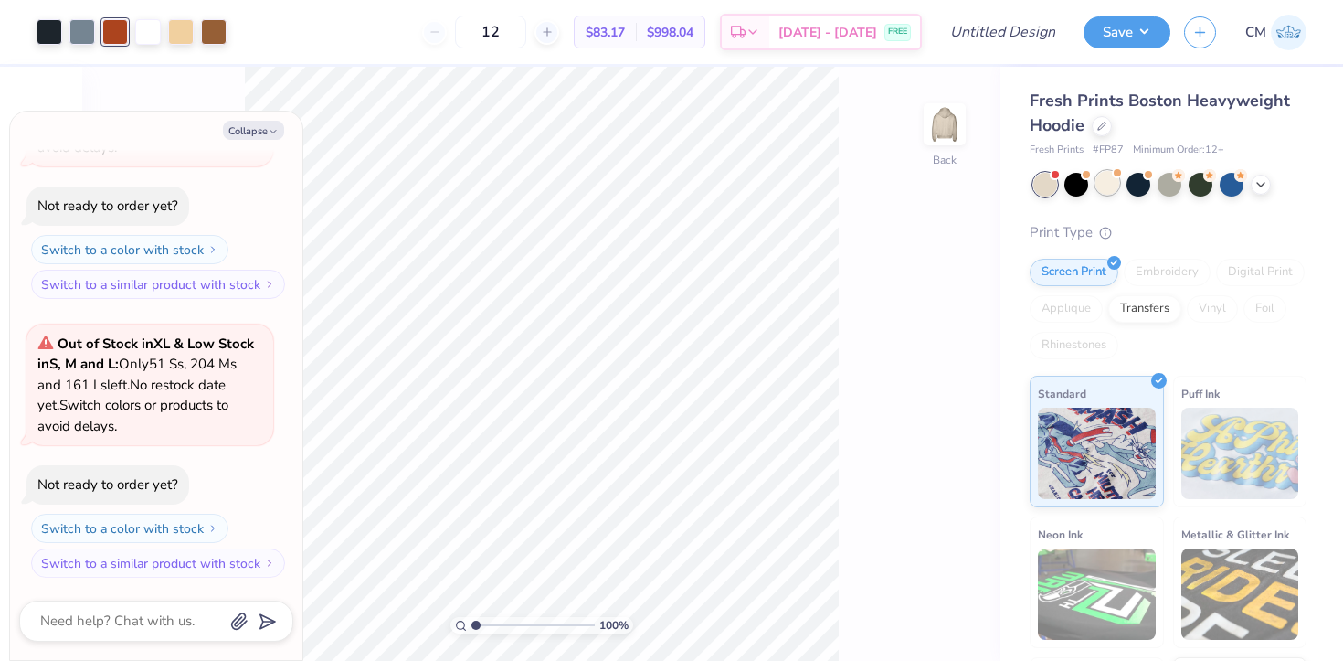
click at [1100, 189] on div at bounding box center [1108, 183] width 24 height 24
click at [1101, 125] on icon at bounding box center [1102, 124] width 9 height 9
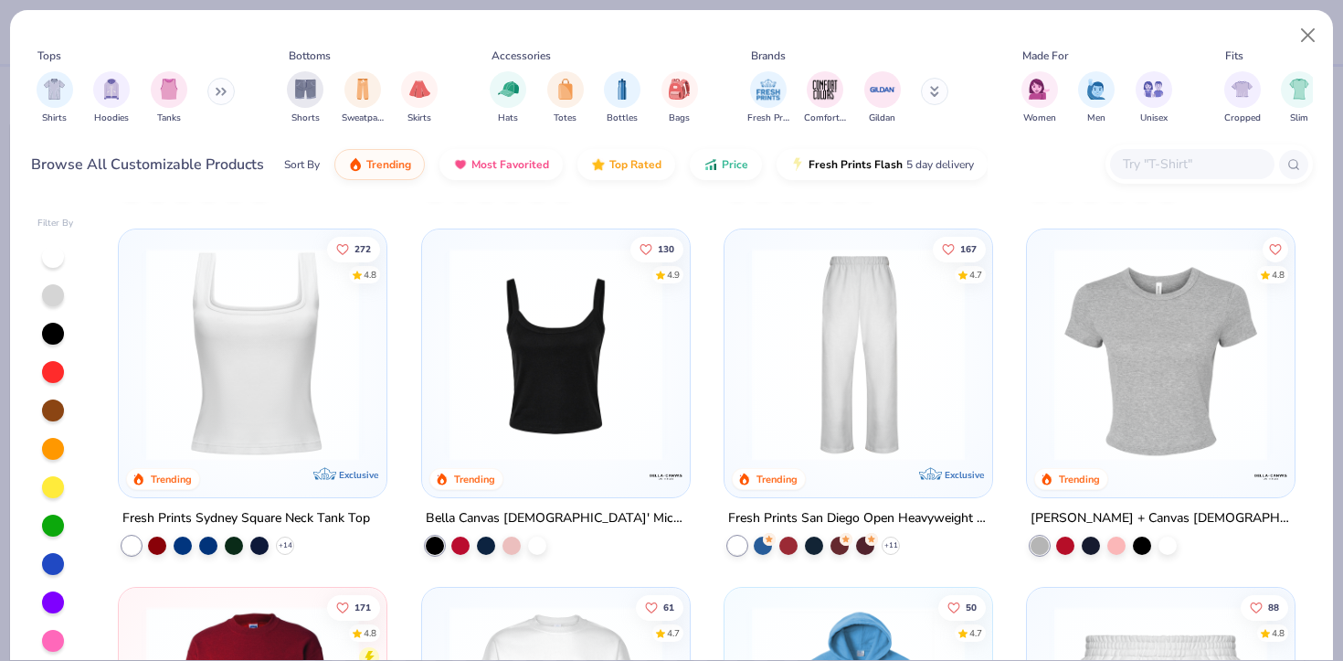
scroll to position [722, 0]
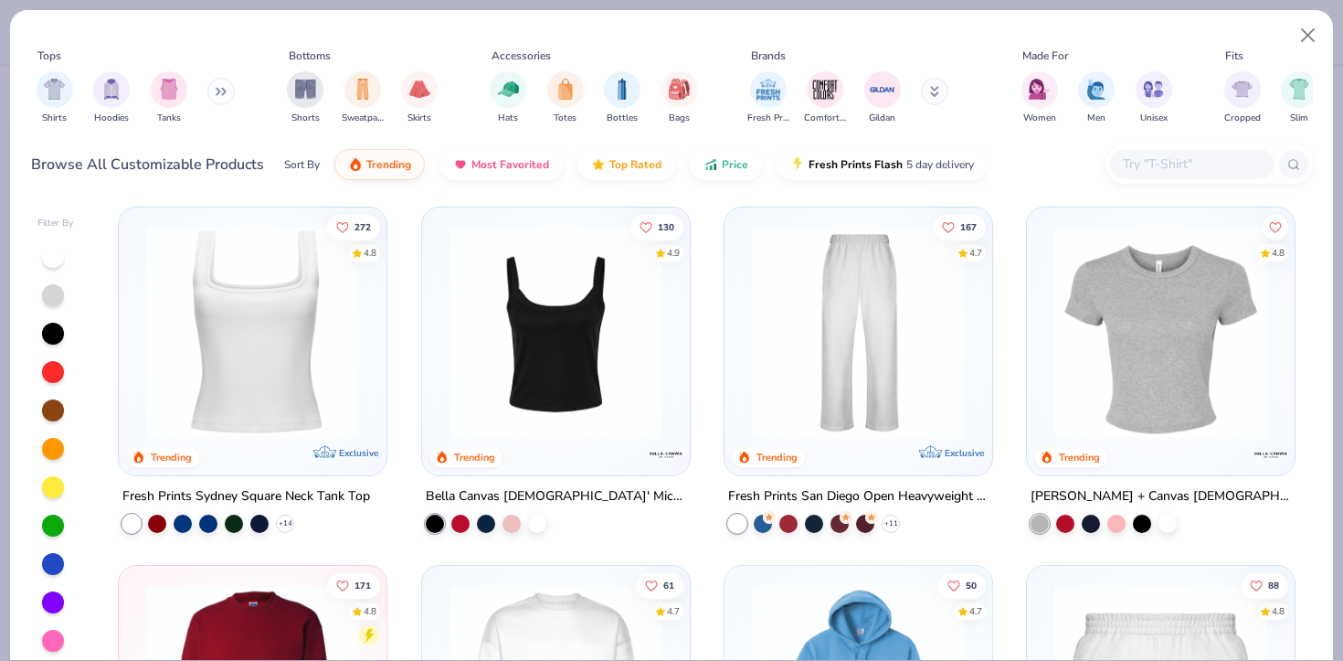
click at [210, 90] on button at bounding box center [220, 91] width 27 height 27
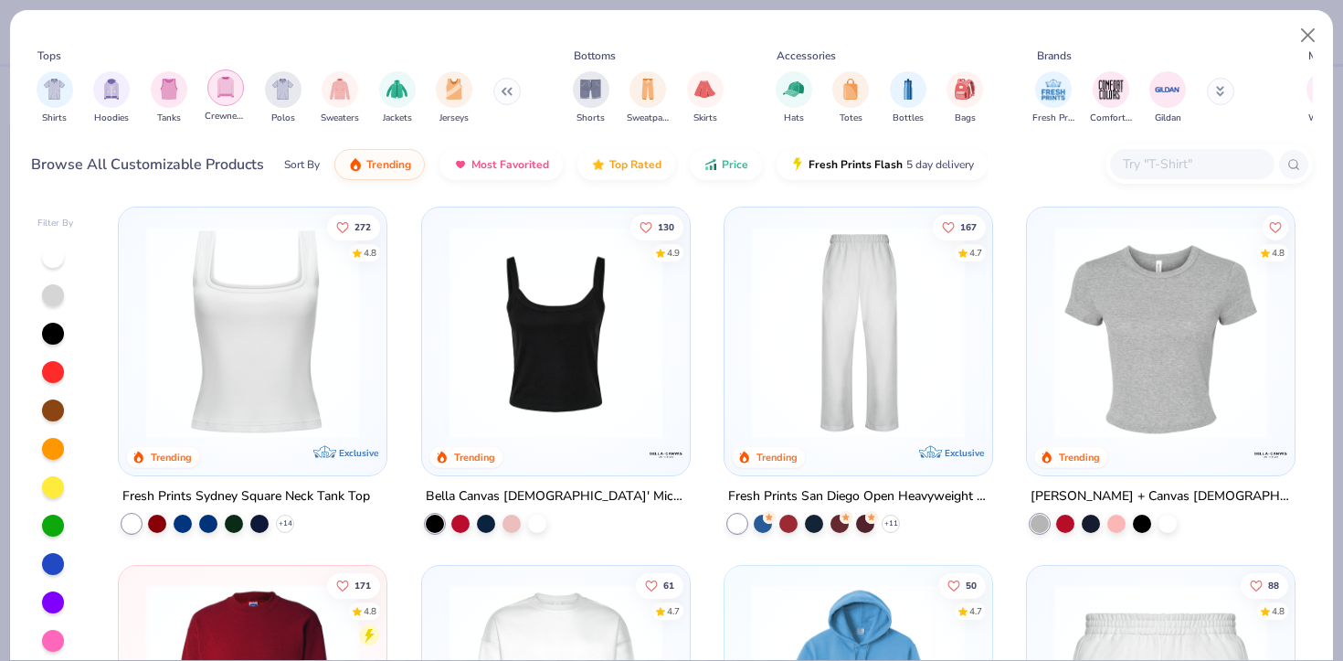
click at [219, 90] on img "filter for Crewnecks" at bounding box center [226, 87] width 20 height 21
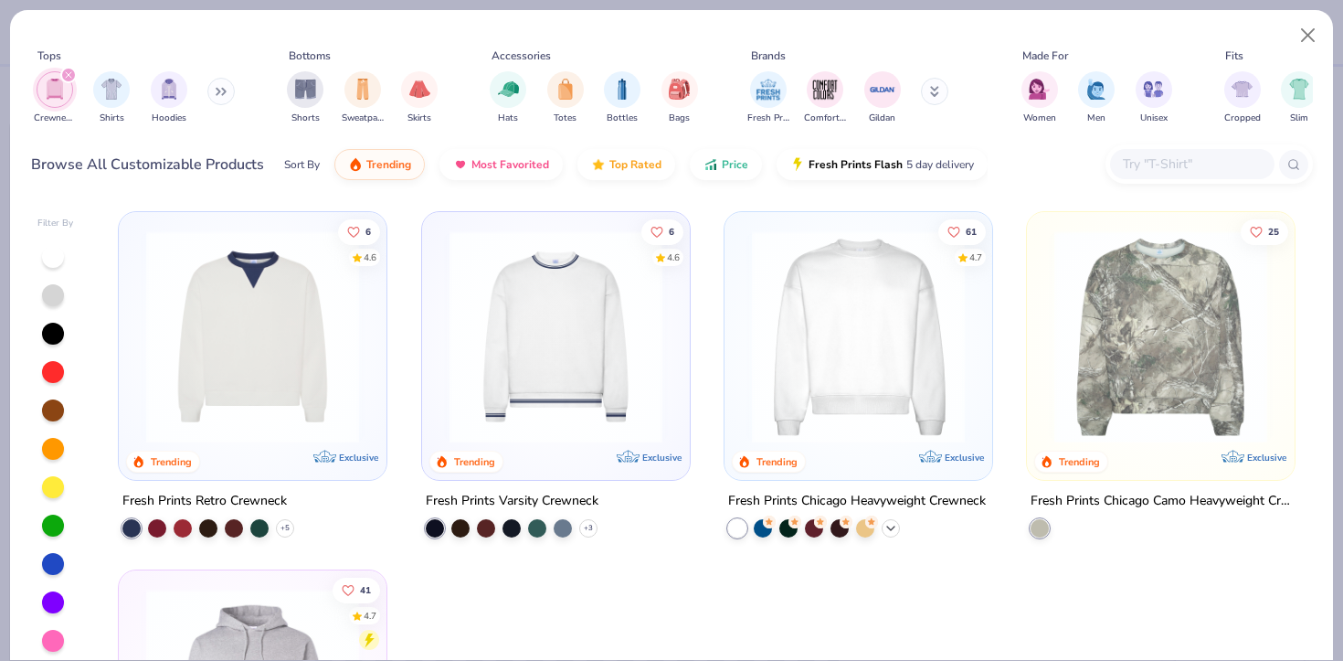
click at [892, 522] on icon at bounding box center [891, 528] width 15 height 15
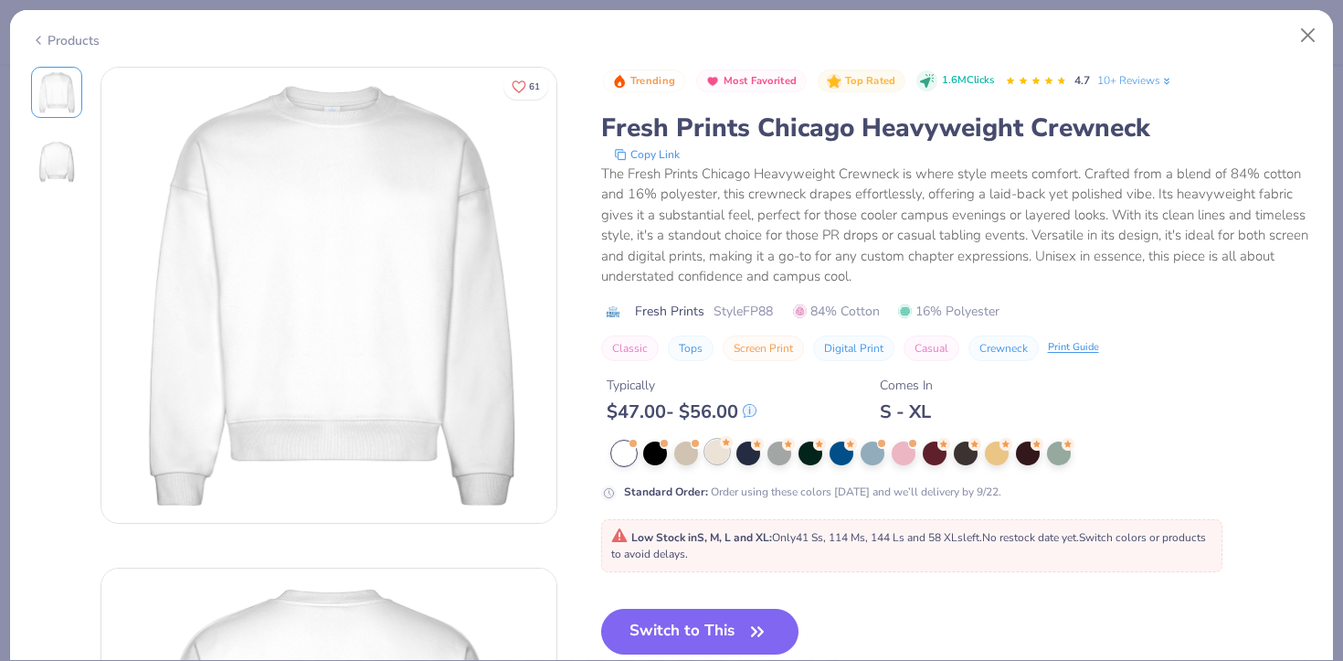
click at [722, 444] on circle at bounding box center [726, 442] width 13 height 13
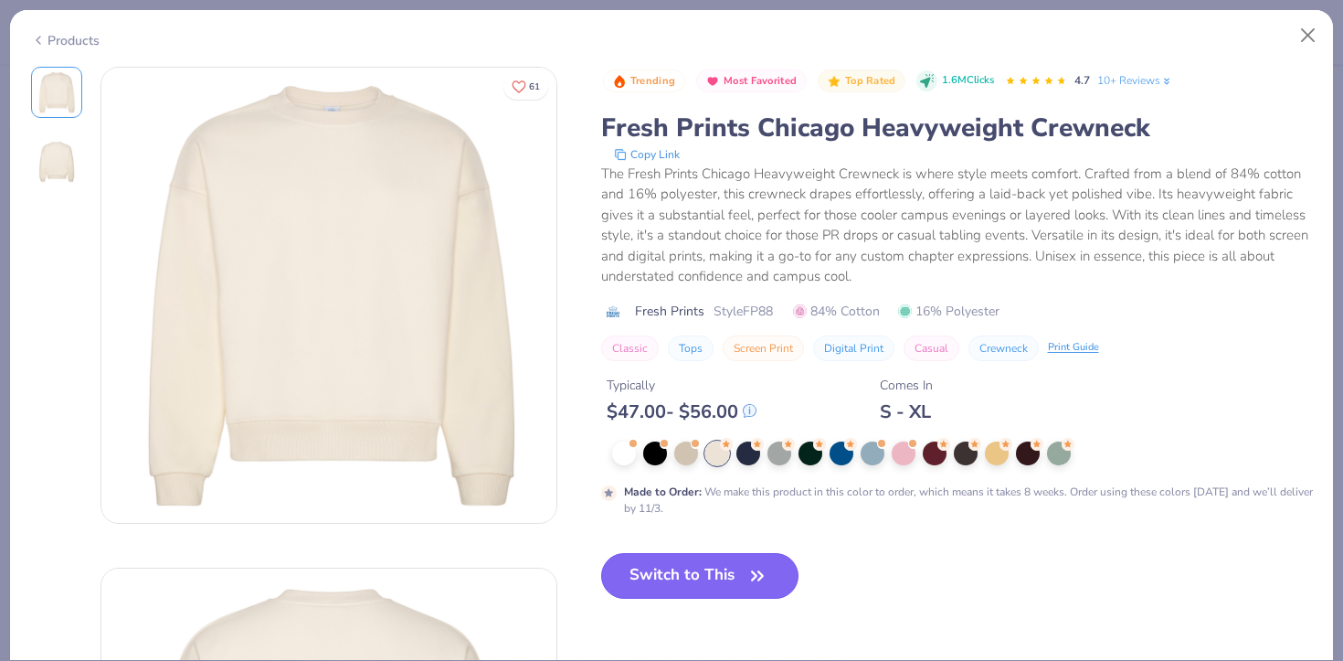
click at [674, 581] on button "Switch to This" at bounding box center [700, 576] width 198 height 46
type textarea "x"
type input "50"
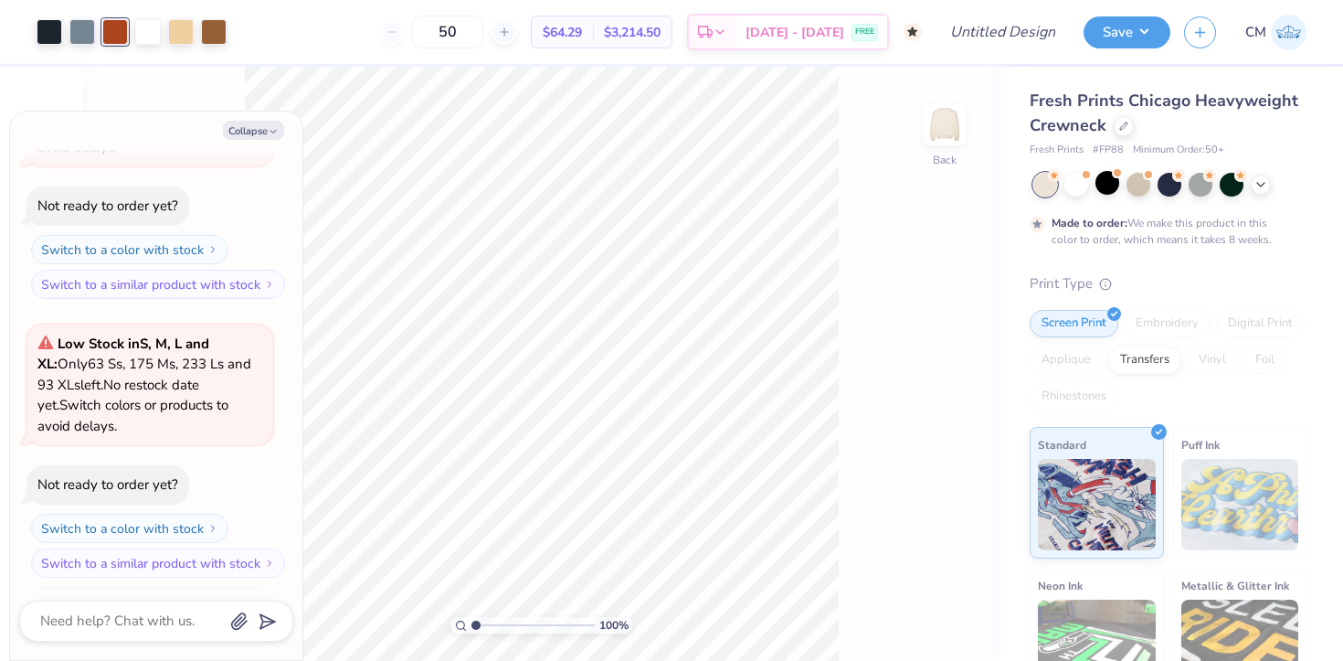
scroll to position [857, 0]
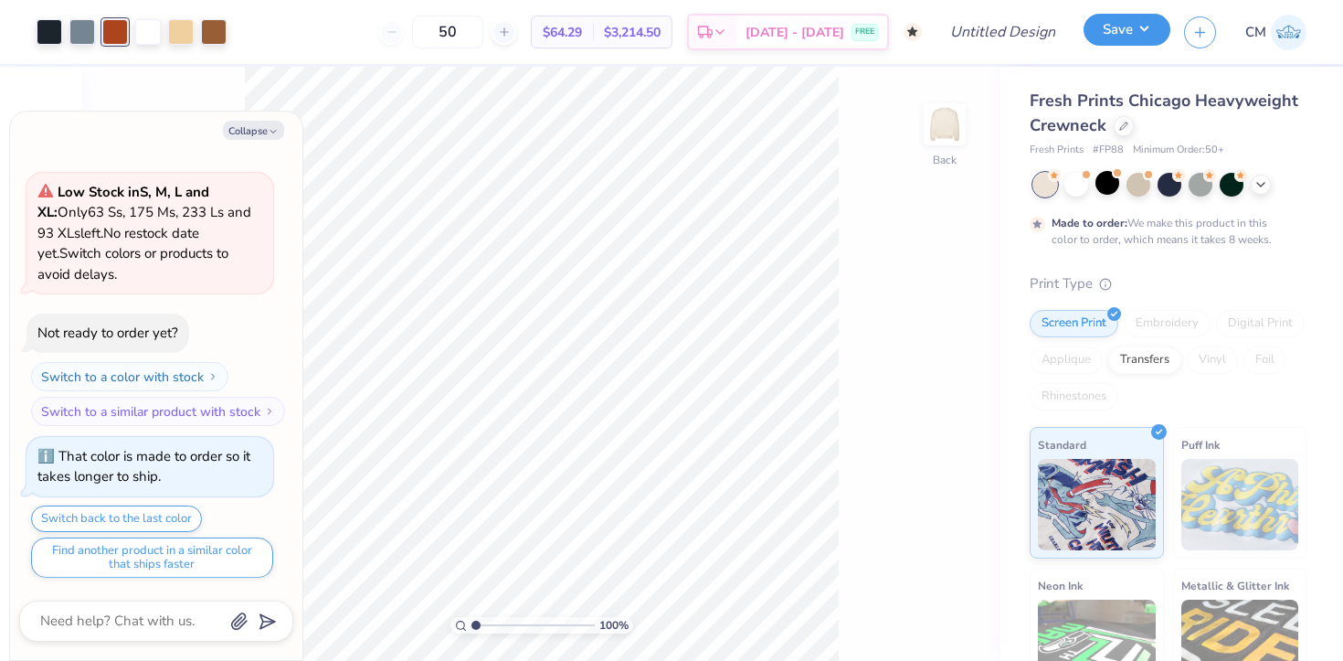
click at [1105, 30] on button "Save" at bounding box center [1127, 30] width 87 height 32
type textarea "x"
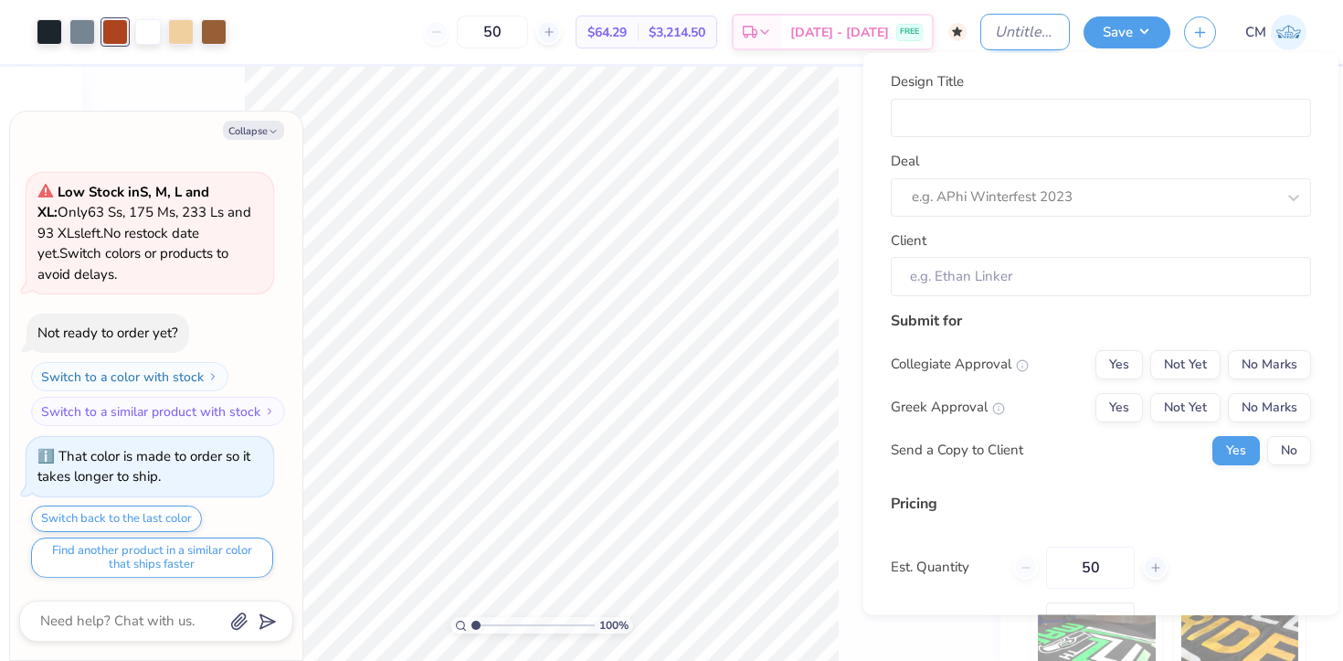
click at [1017, 33] on input "Design Title" at bounding box center [1026, 32] width 90 height 37
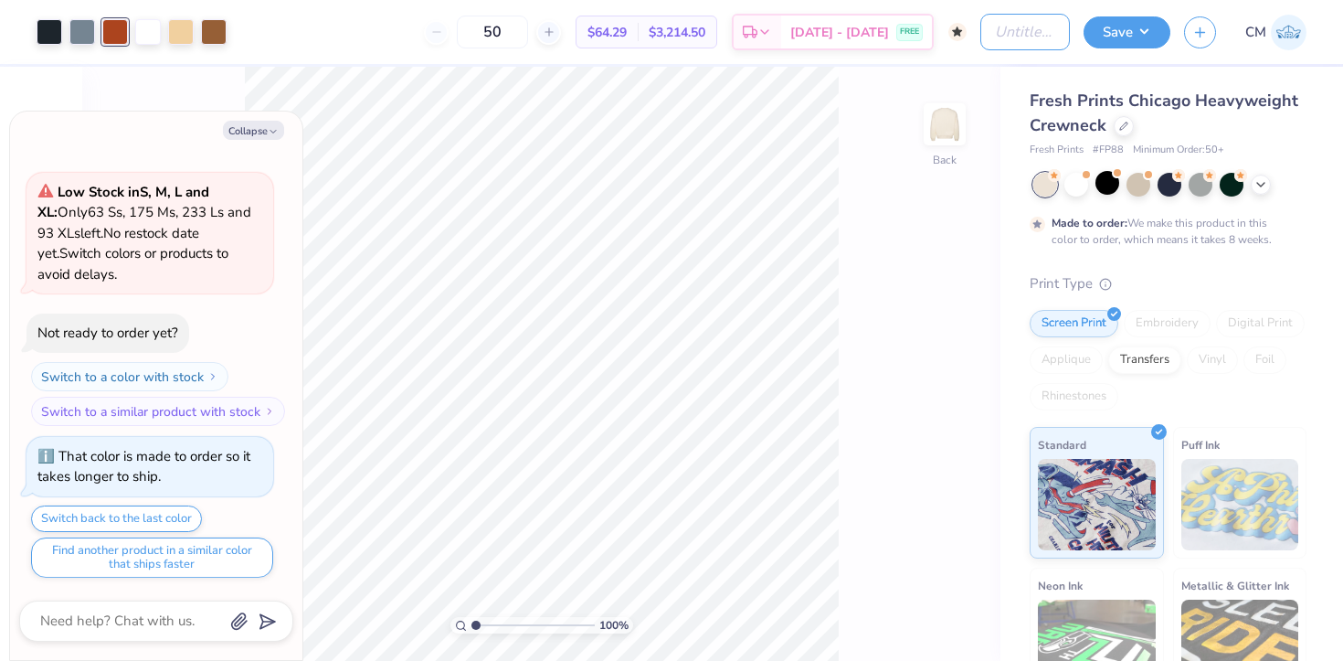
type input "T"
type textarea "x"
type input "Tx"
type textarea "x"
type input "Tx"
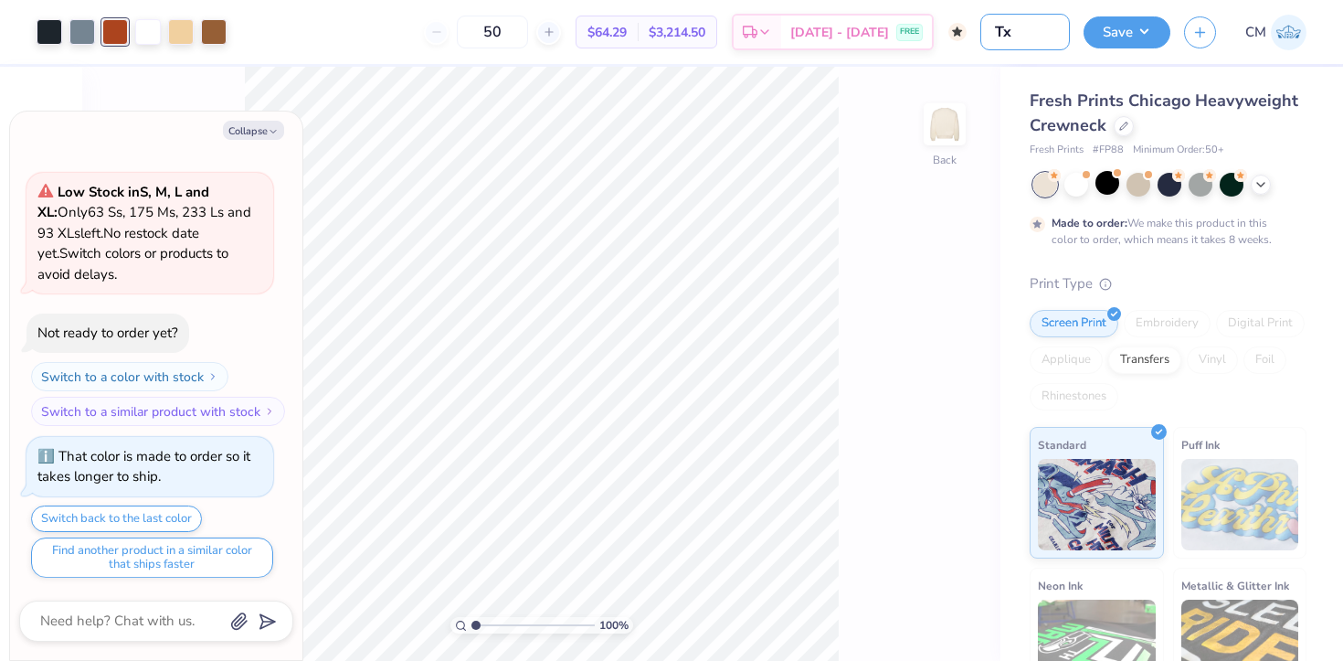
type textarea "x"
type input "Tx O"
type textarea "x"
type input "Tx OU"
type textarea "x"
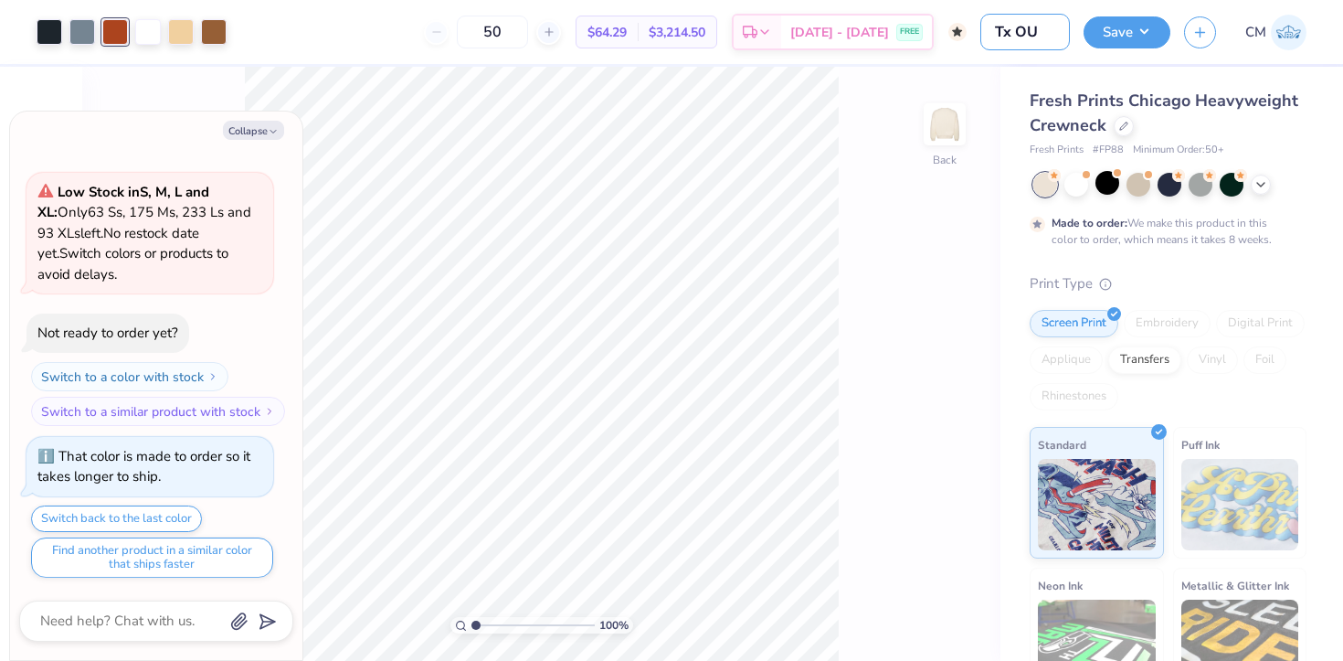
type input "Tx OU"
type textarea "x"
type input "Tx OU c"
type textarea "x"
type input "Tx OU cr"
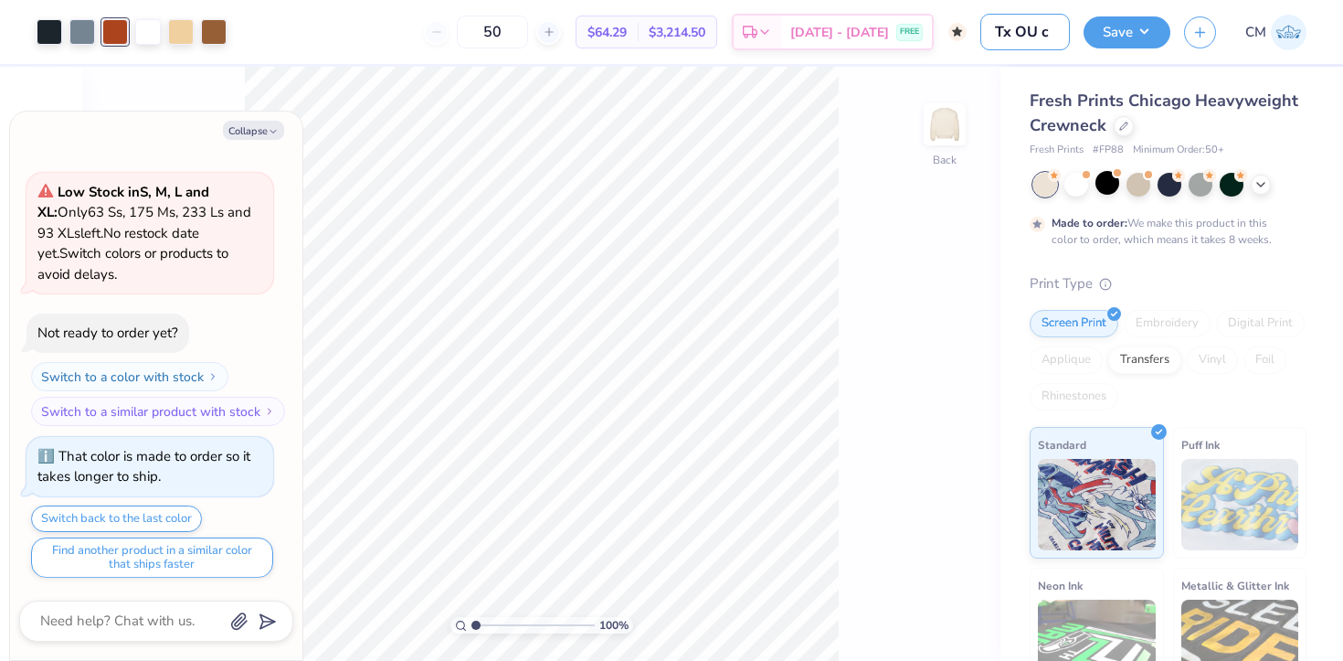
type textarea "x"
type input "Tx OU cre"
type textarea "x"
type input "Tx OU crew"
type textarea "x"
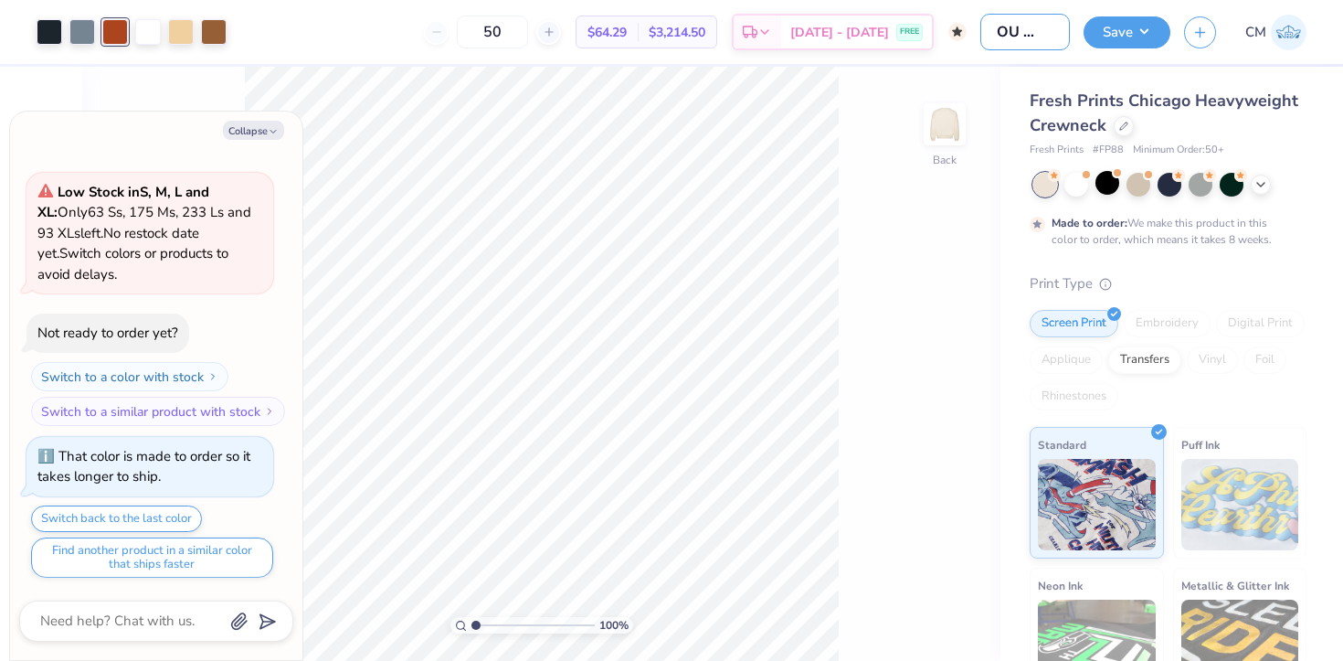
type input "Tx OU crewn"
type textarea "x"
type input "Tx OU crewne"
type textarea "x"
type input "Tx OU crewnec"
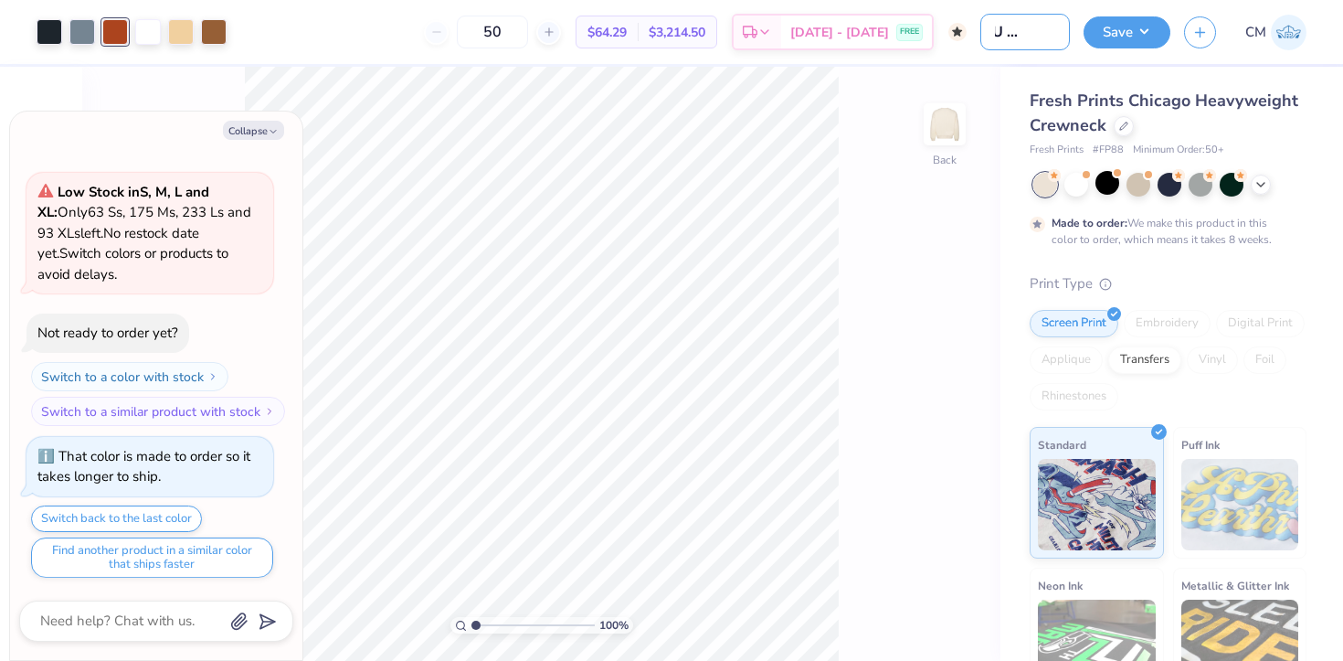
type textarea "x"
type input "Tx OU crewneck"
type textarea "x"
type input "Tx OU crewneck"
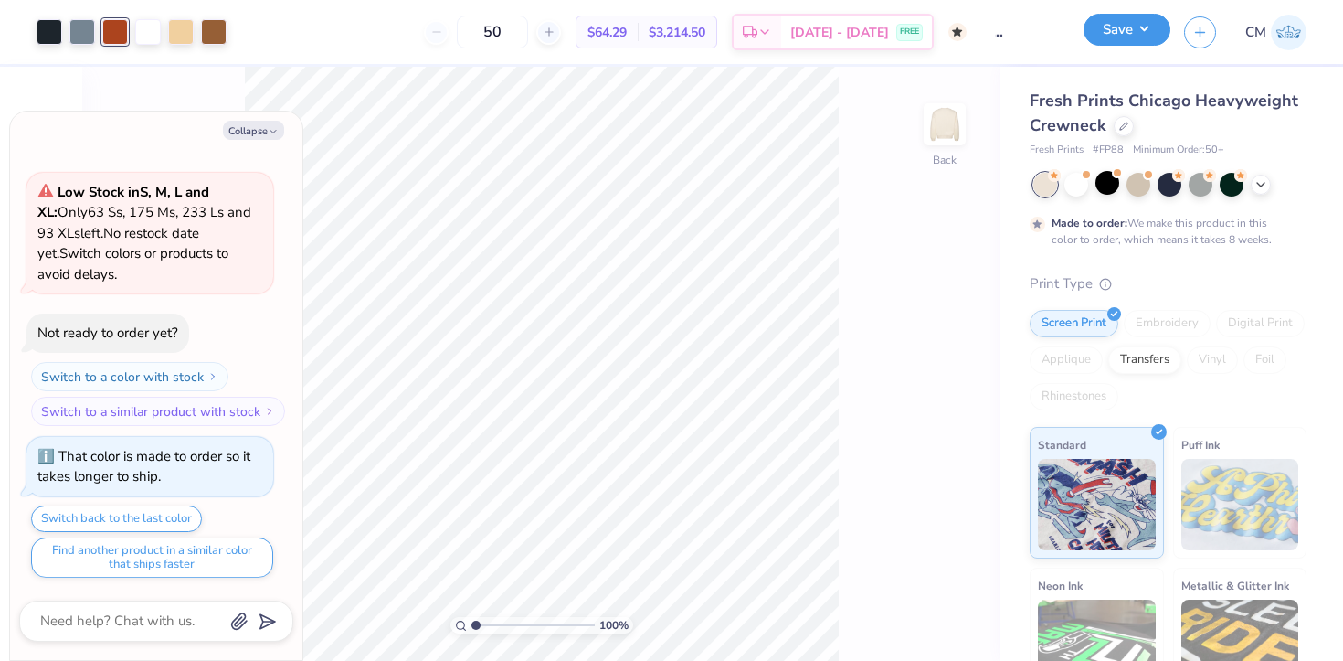
click at [1120, 27] on button "Save" at bounding box center [1127, 30] width 87 height 32
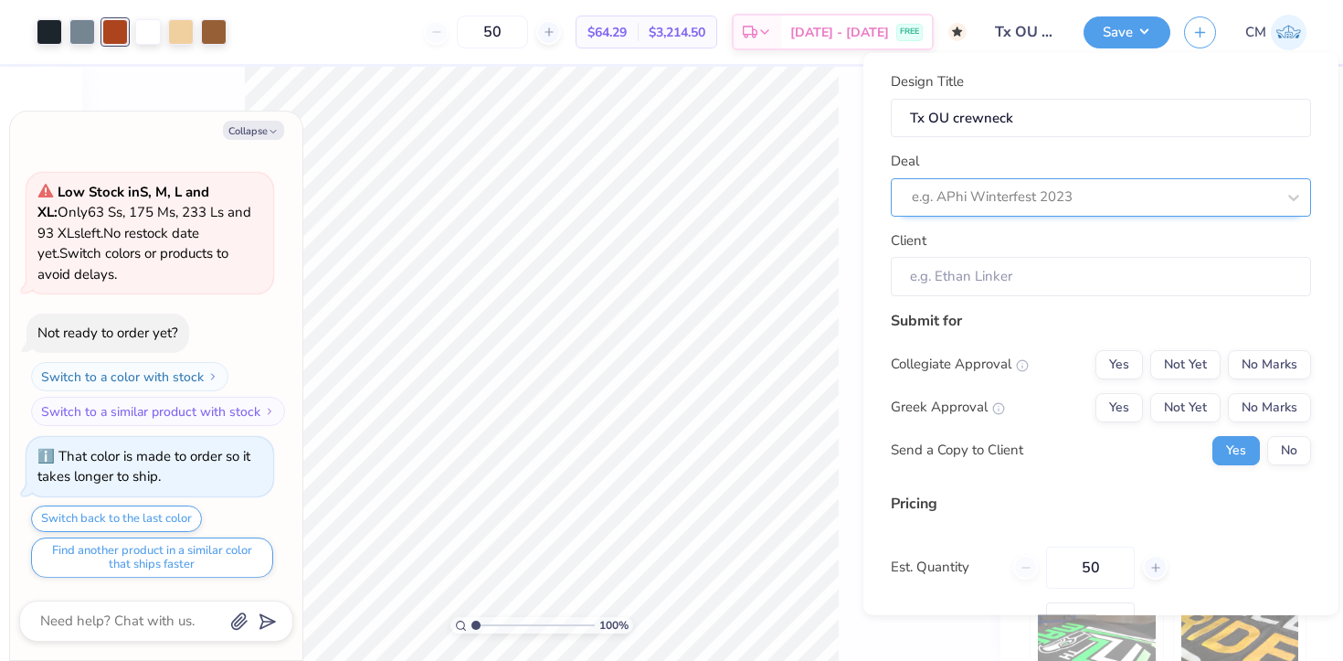
click at [1033, 188] on div at bounding box center [1094, 197] width 364 height 25
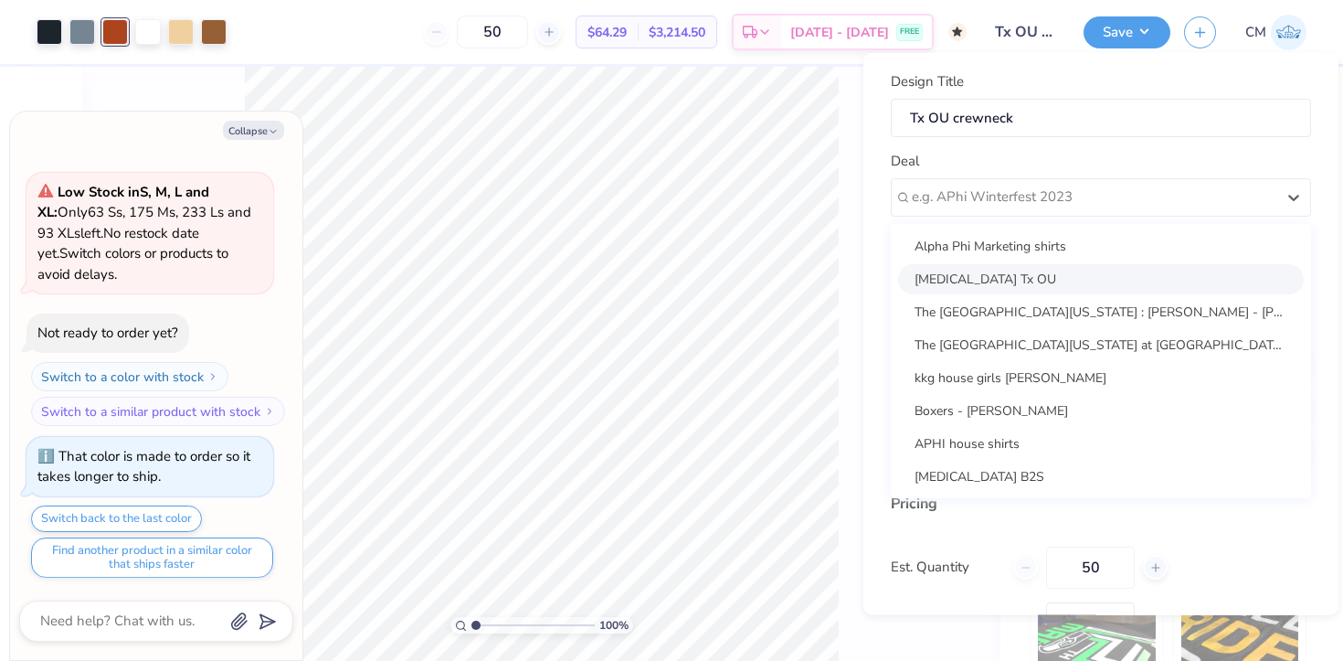
click at [1012, 271] on div "[MEDICAL_DATA] Tx OU" at bounding box center [1101, 278] width 406 height 30
type textarea "x"
type input "[PERSON_NAME]"
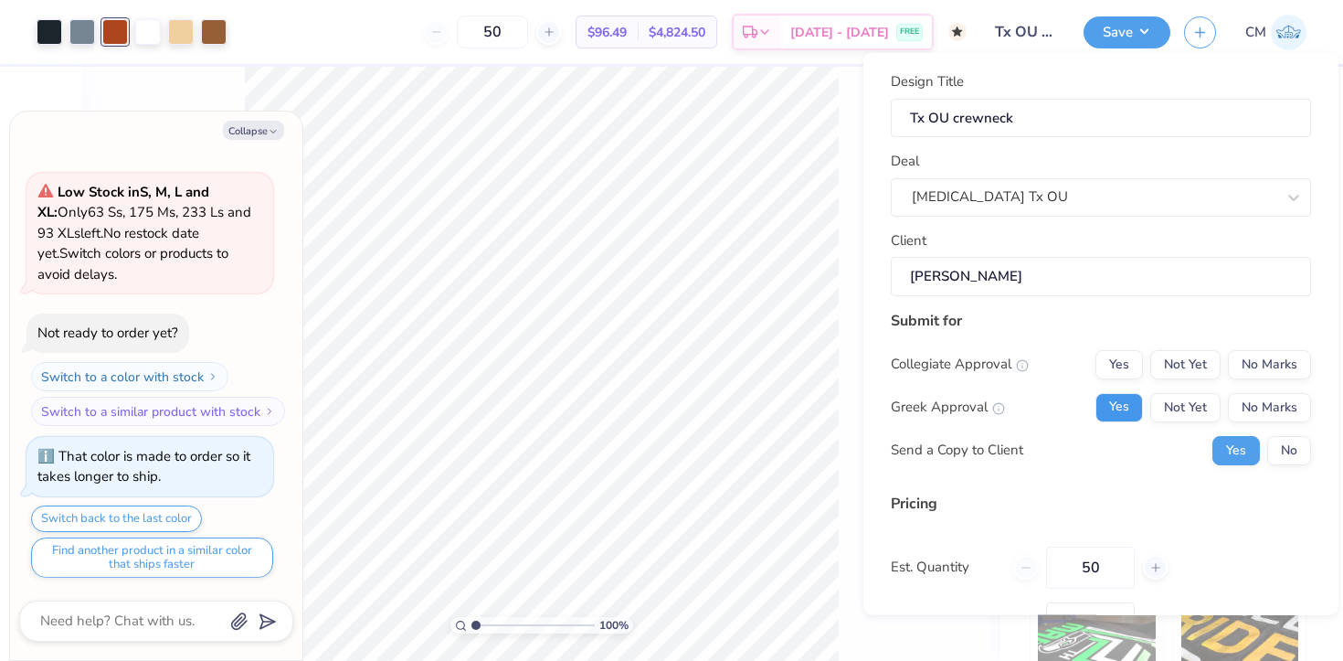
click at [1128, 404] on button "Yes" at bounding box center [1120, 406] width 48 height 29
click at [1256, 356] on button "No Marks" at bounding box center [1269, 363] width 83 height 29
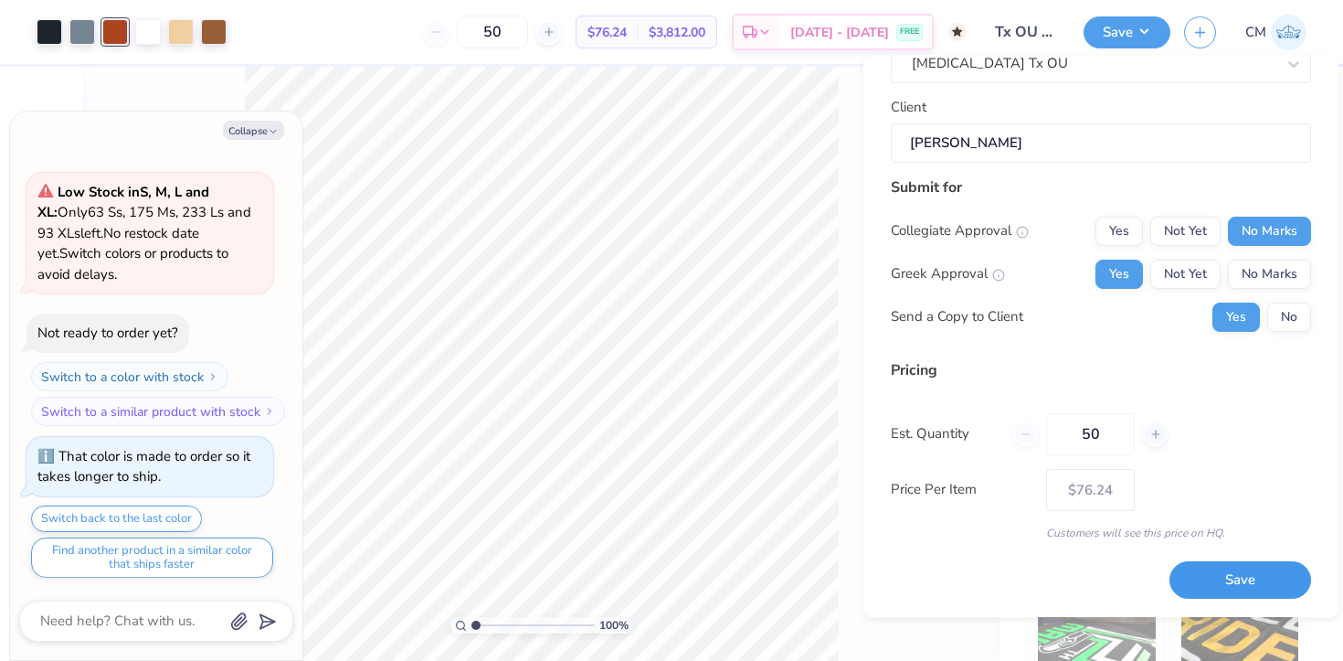
click at [1211, 583] on button "Save" at bounding box center [1241, 580] width 142 height 37
type input "$76.24"
type textarea "x"
type input "$64.29"
type textarea "x"
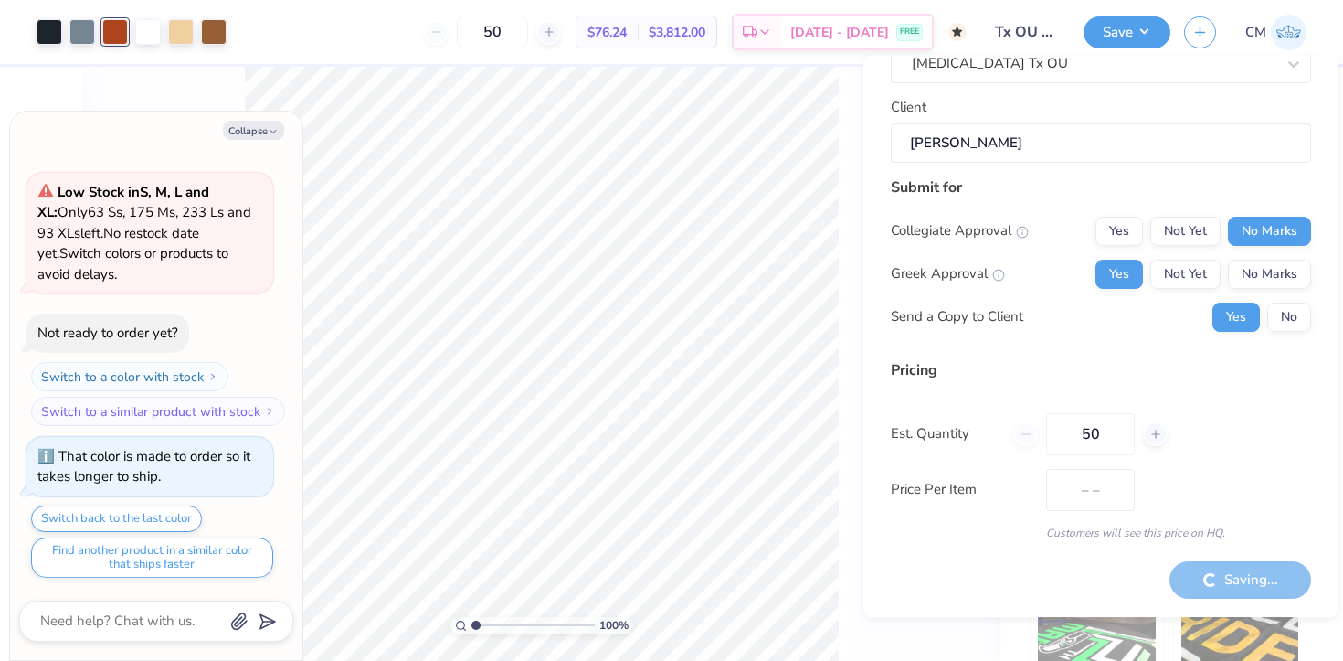
type input "$76.24"
